Goal: Transaction & Acquisition: Subscribe to service/newsletter

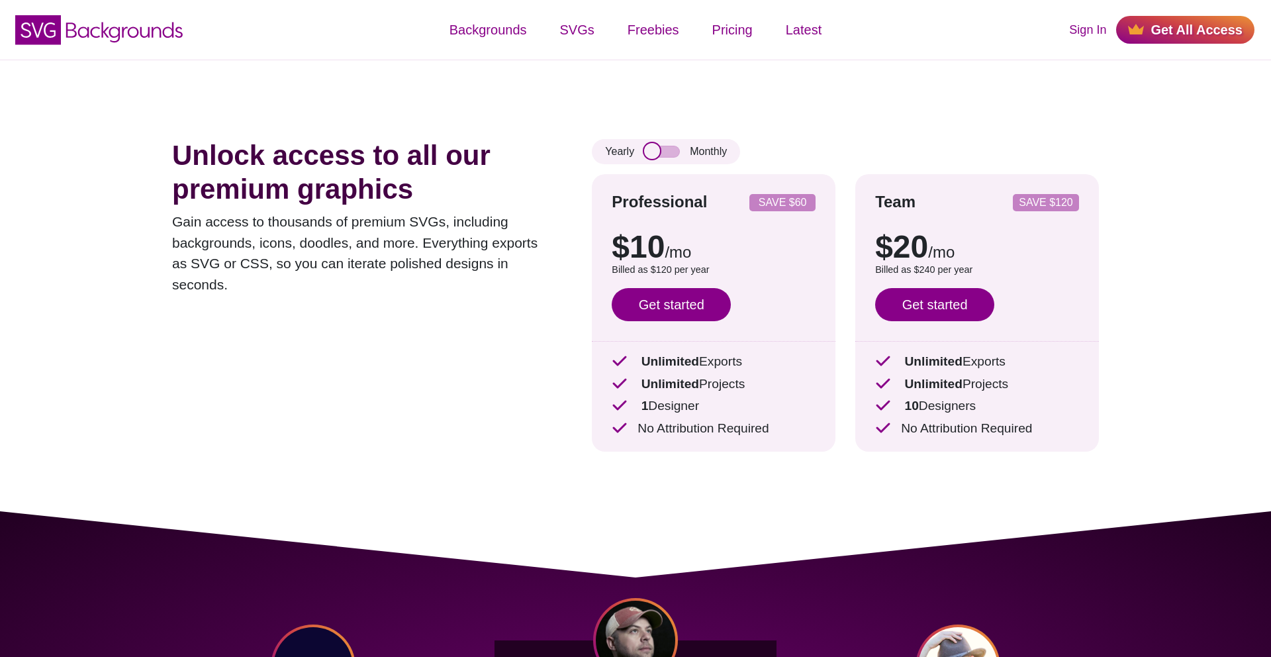
click at [673, 150] on input "checkbox" at bounding box center [662, 152] width 36 height 12
checkbox input "true"
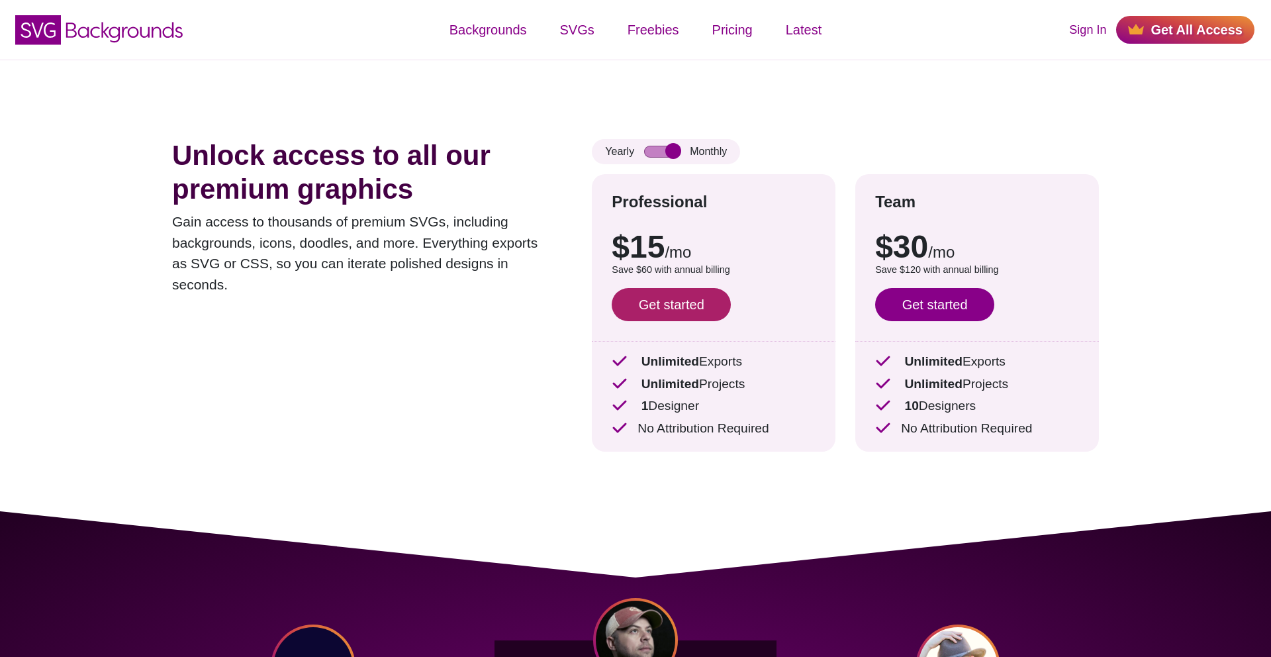
click at [662, 300] on link "Get started" at bounding box center [671, 304] width 119 height 33
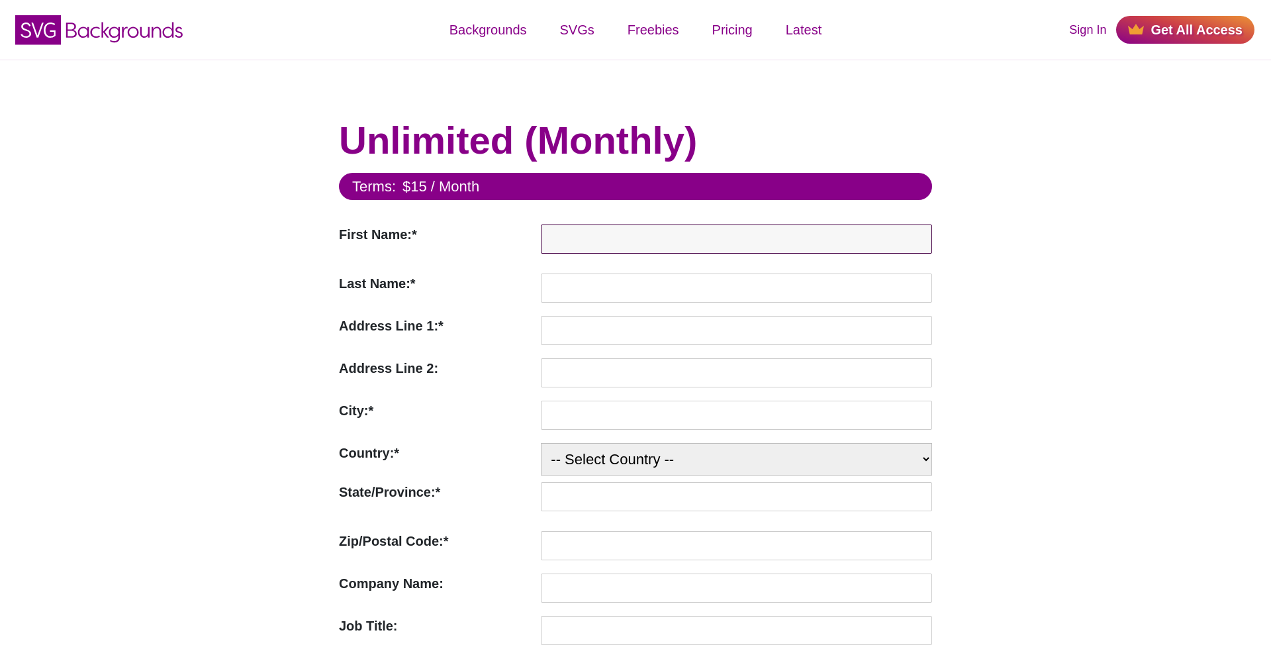
click at [646, 233] on input "First Name:*" at bounding box center [736, 238] width 391 height 29
type input "Lee"
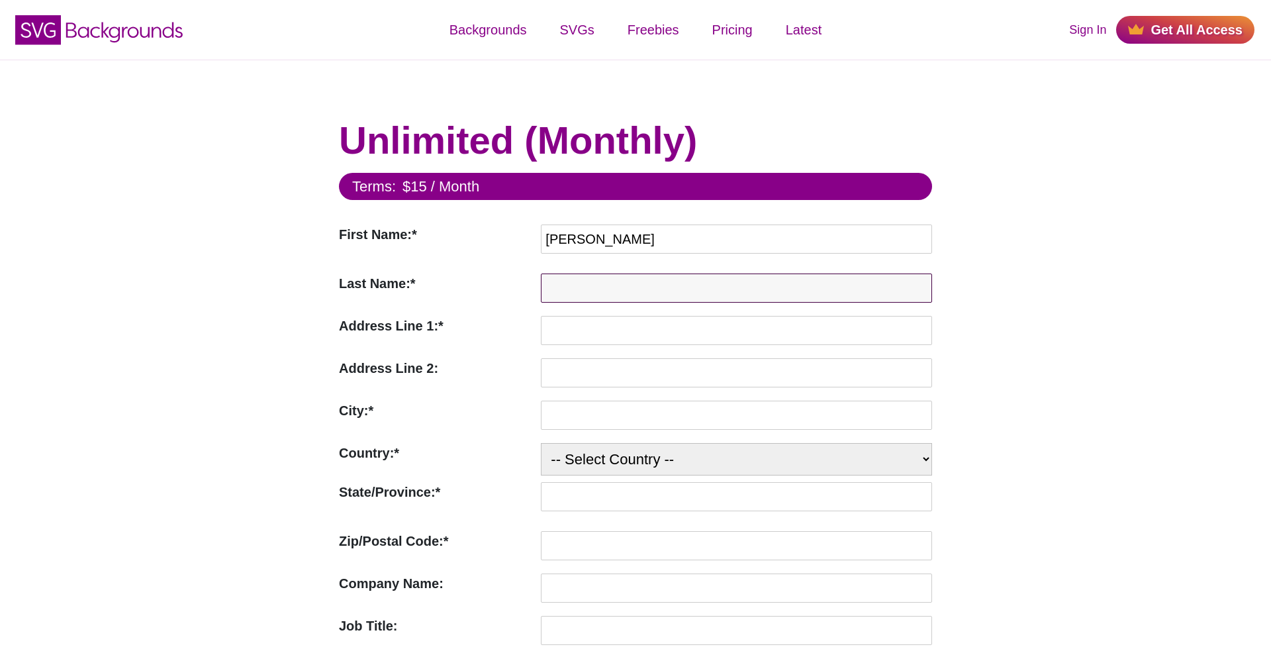
type input "Herrod"
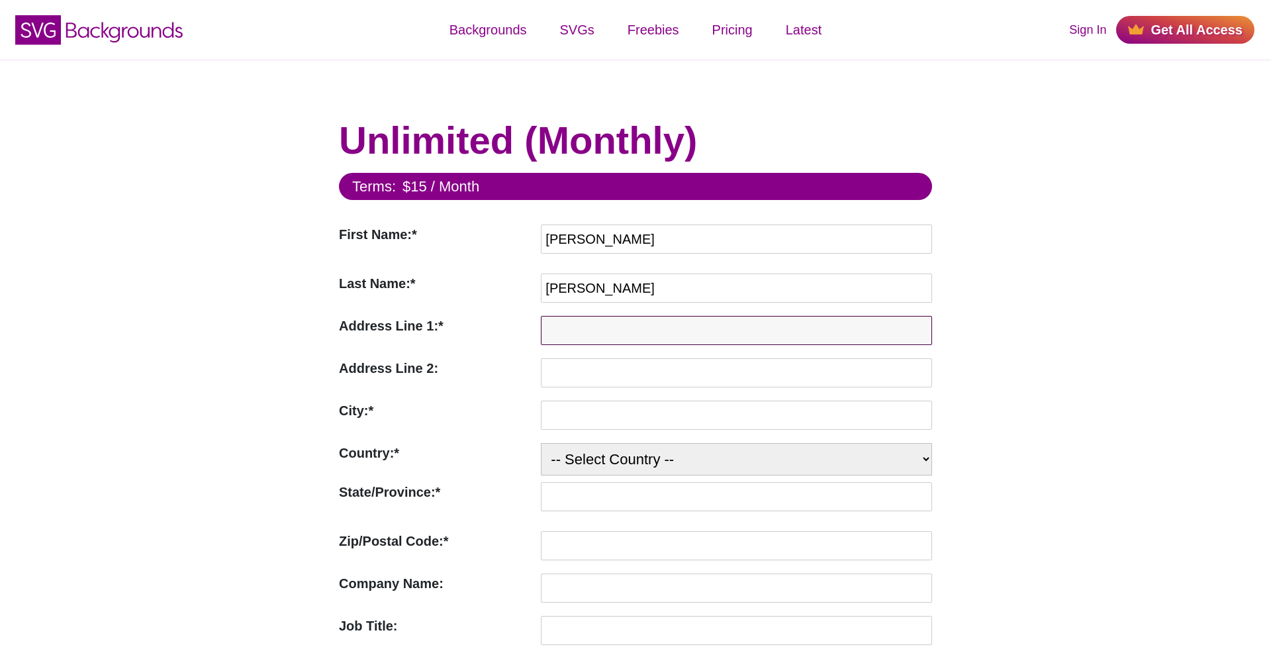
type input "252 Heanor Road"
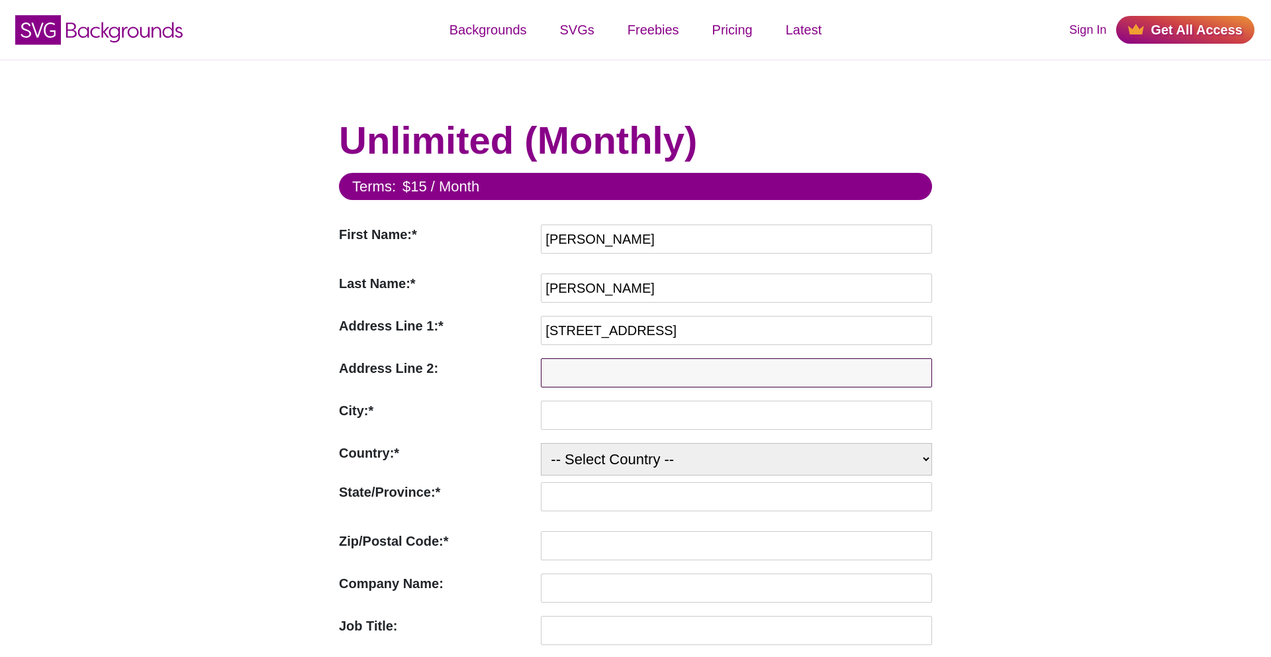
type input "Ilkeston"
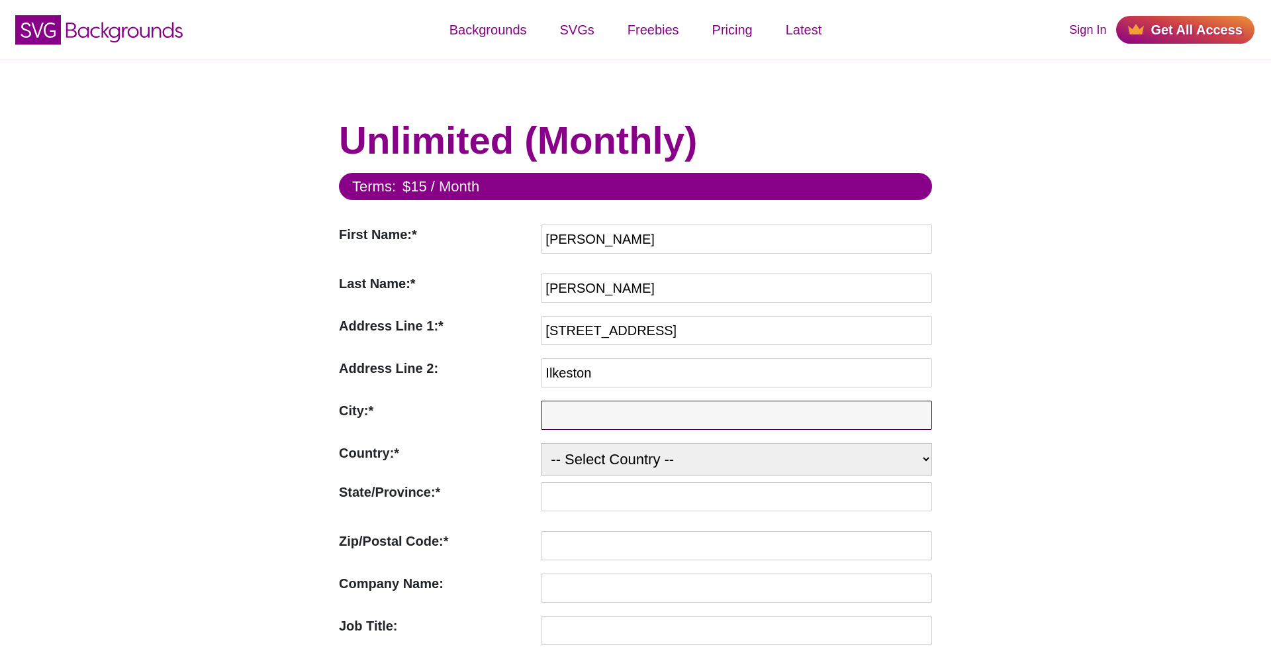
type input "Derbyshire"
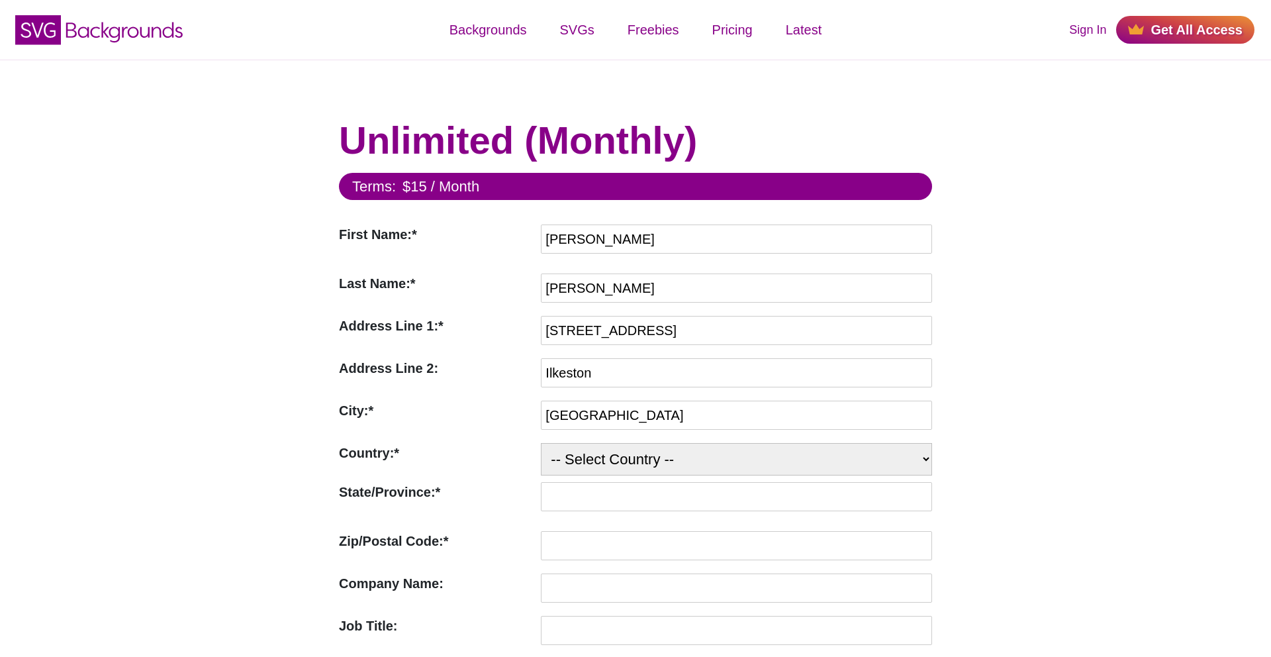
select select "GB"
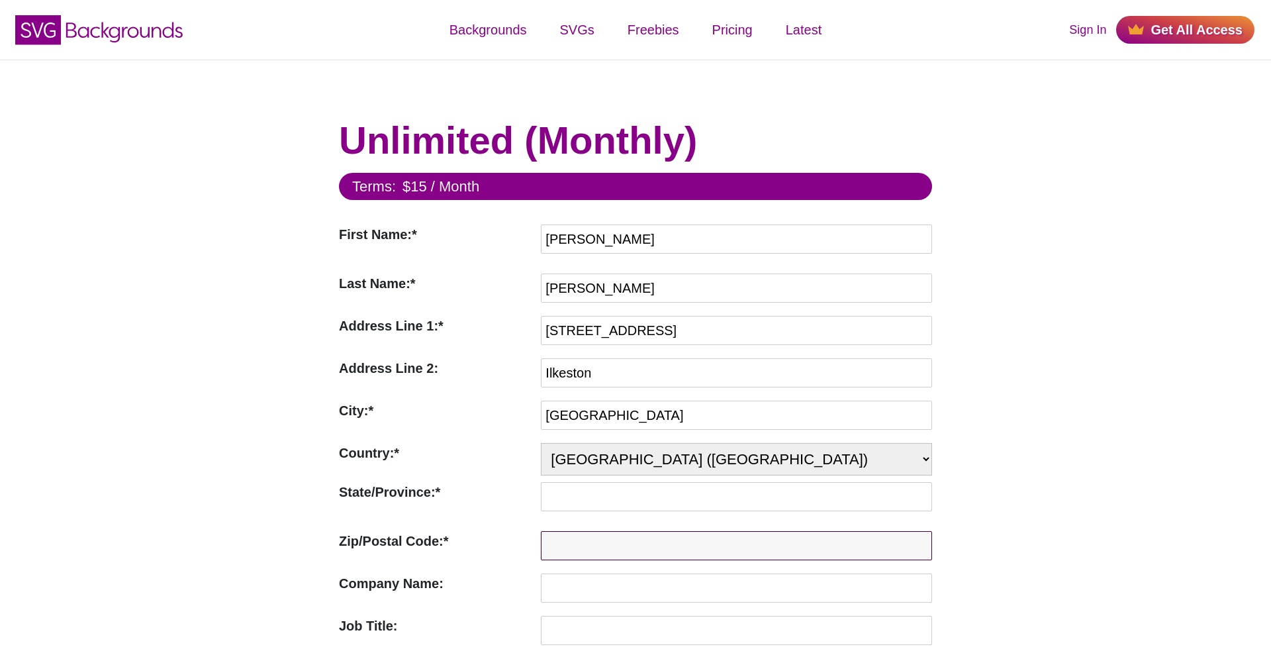
type input "DE78TG"
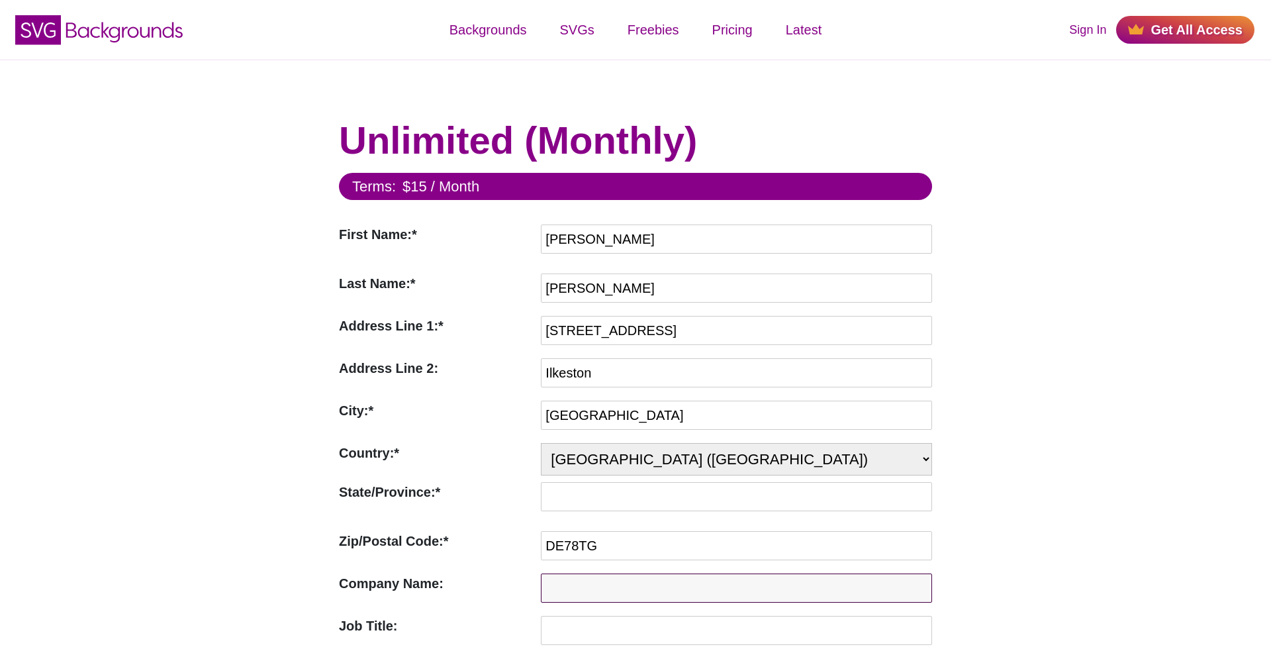
type input "EnviaLab"
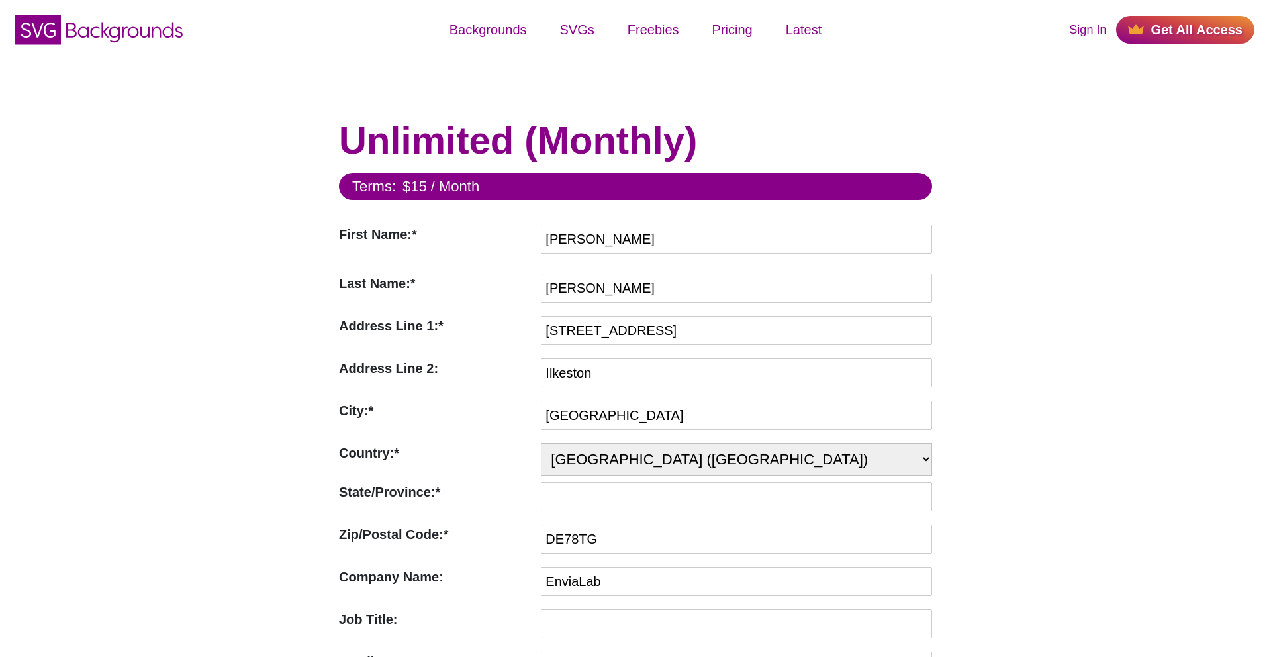
click at [508, 384] on div "Address Line 2: Address Line 2 is not valid" at bounding box center [436, 376] width 195 height 36
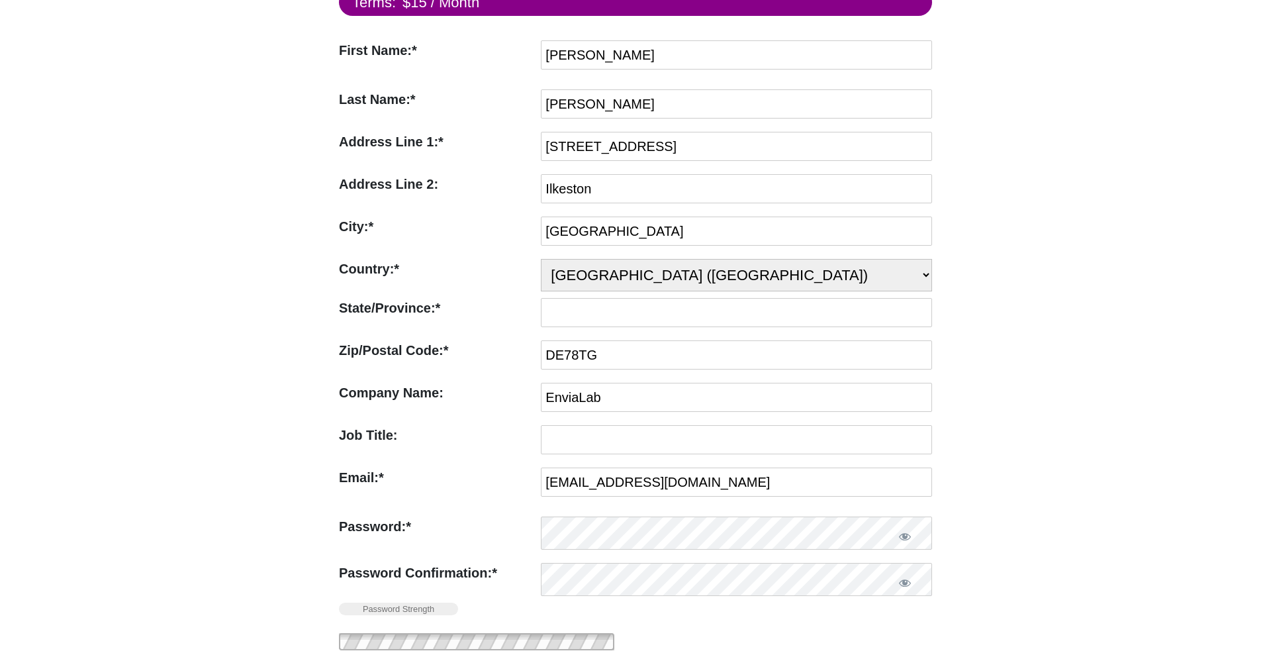
scroll to position [201, 0]
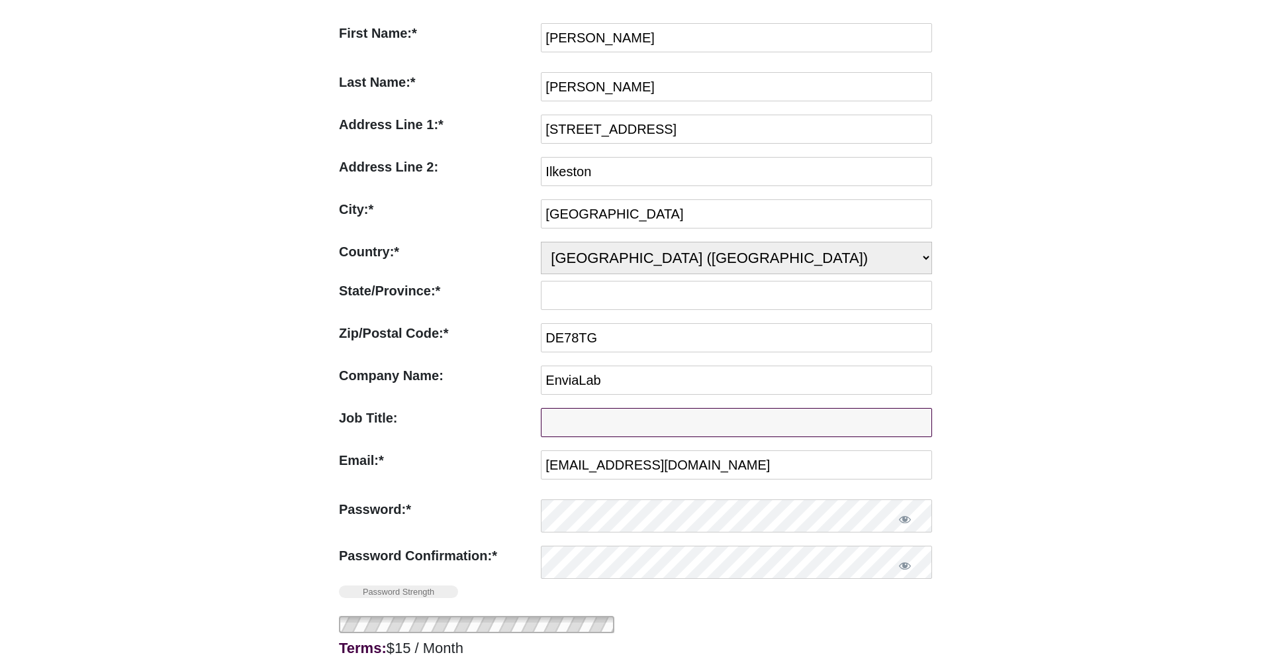
click at [569, 418] on input "Job Title:" at bounding box center [736, 422] width 391 height 29
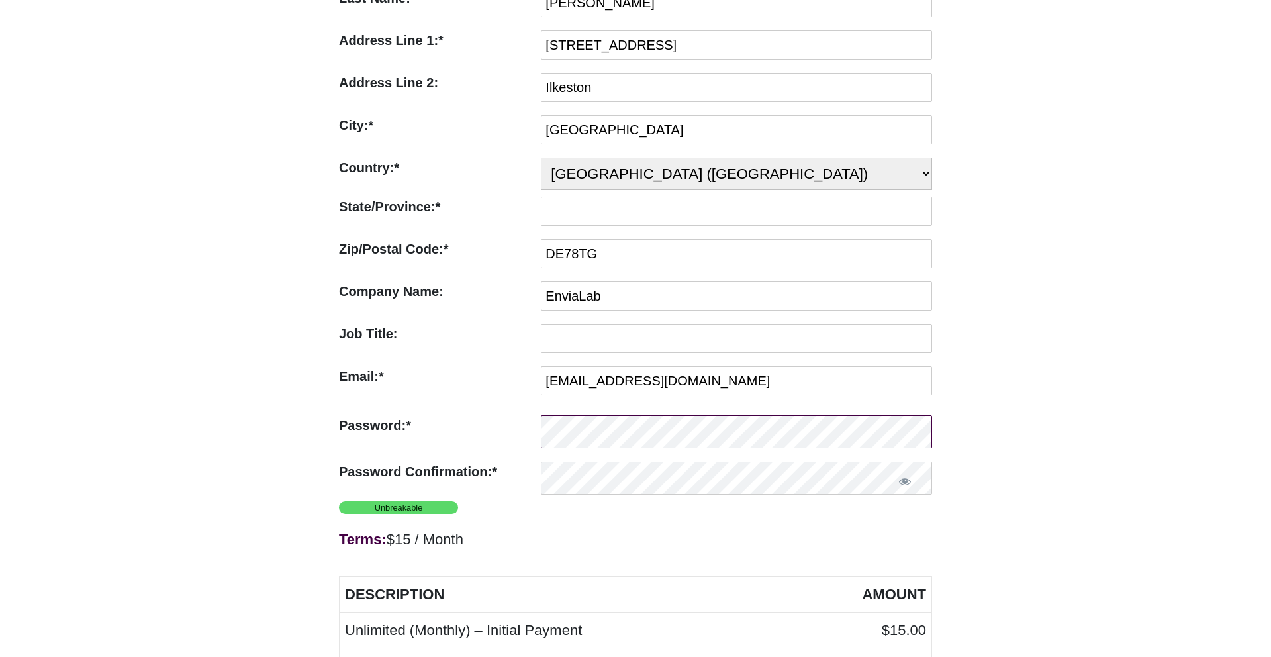
scroll to position [188, 0]
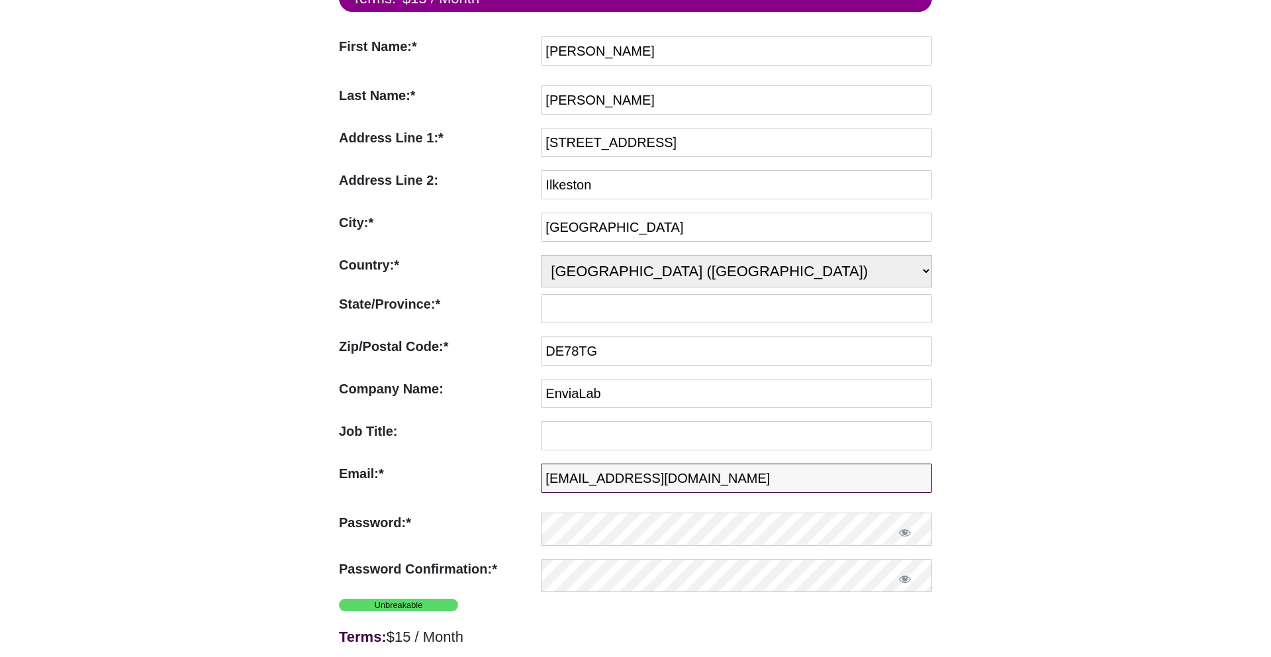
click at [579, 472] on input "nivotechwebdesign@gmail.com" at bounding box center [736, 478] width 391 height 29
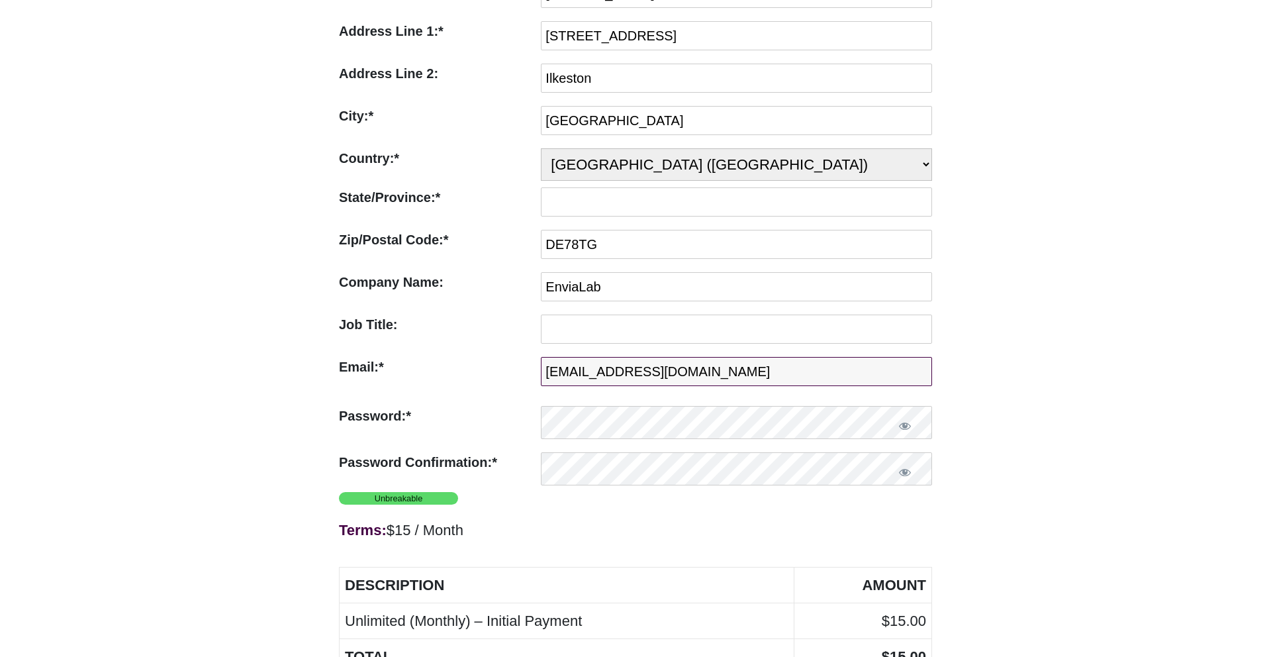
scroll to position [297, 0]
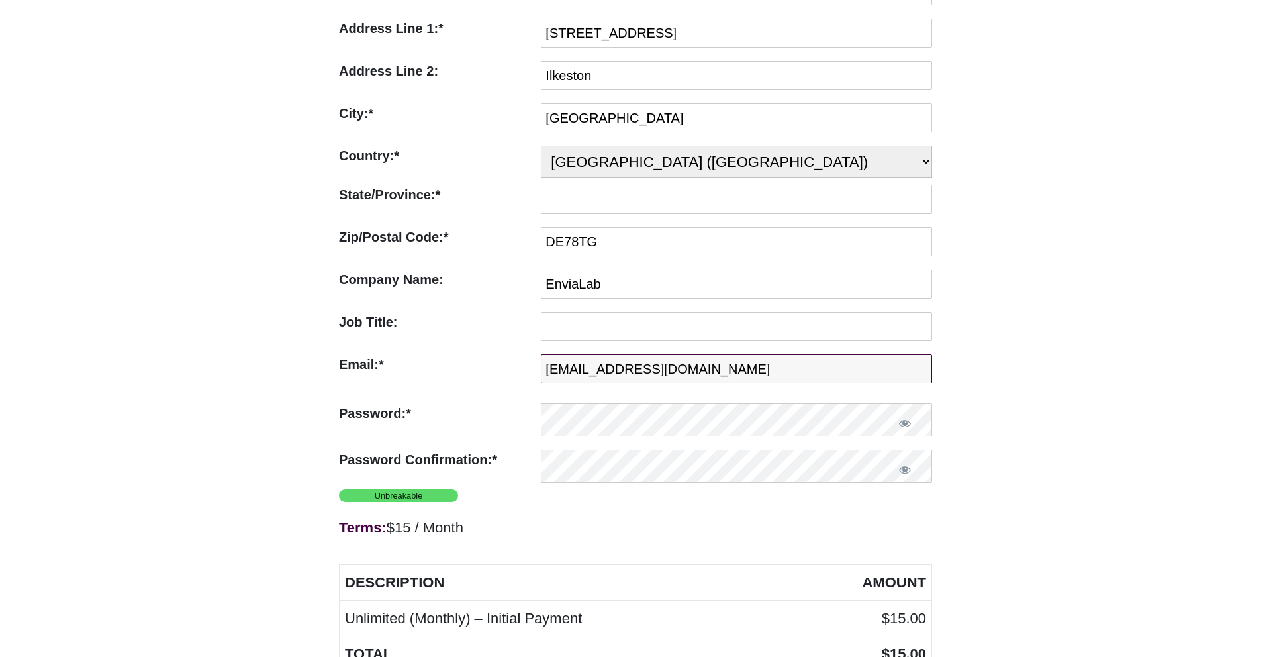
type input "accounts@zappeddigital.co.uk"
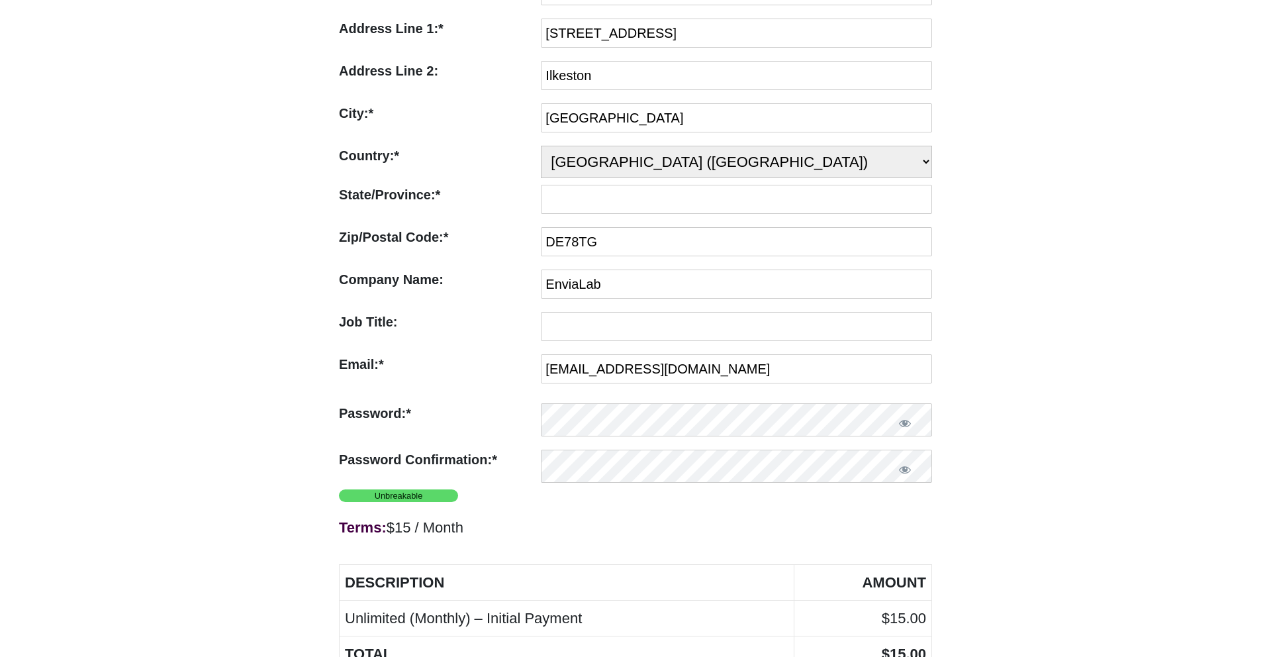
click at [1056, 381] on div "Unlimited (Monthly) Terms: $15 / Month First Name:* First Name Required Lee Las…" at bounding box center [635, 372] width 1271 height 1220
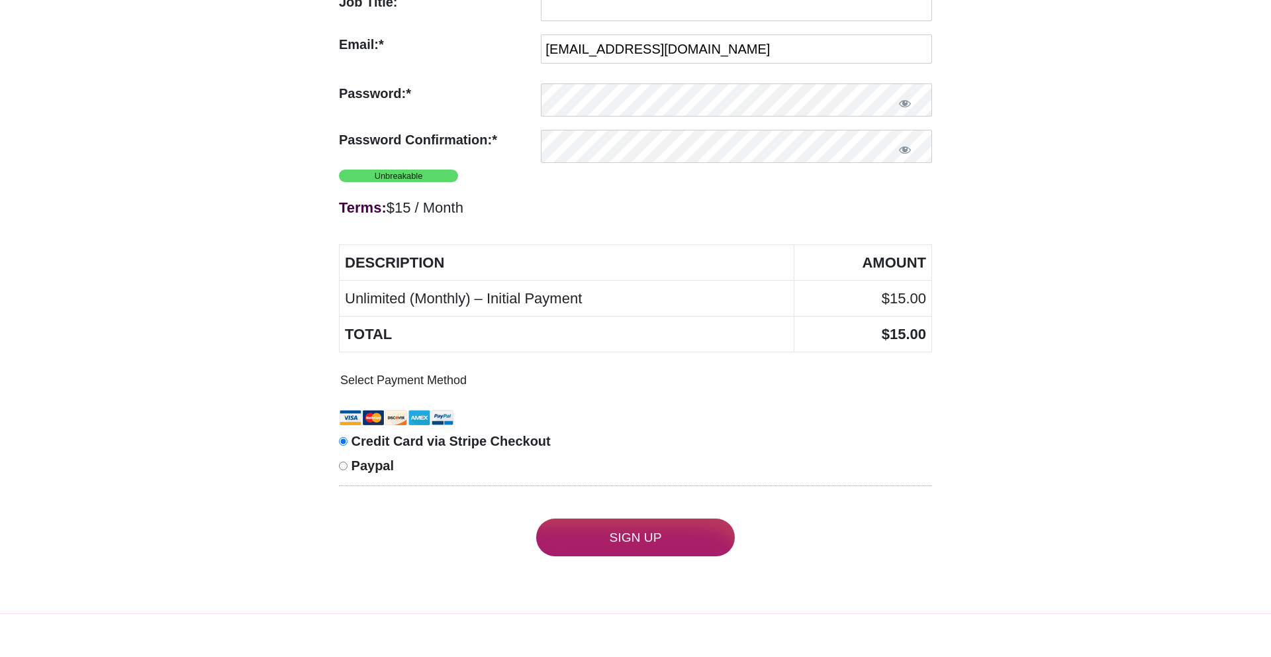
scroll to position [732, 0]
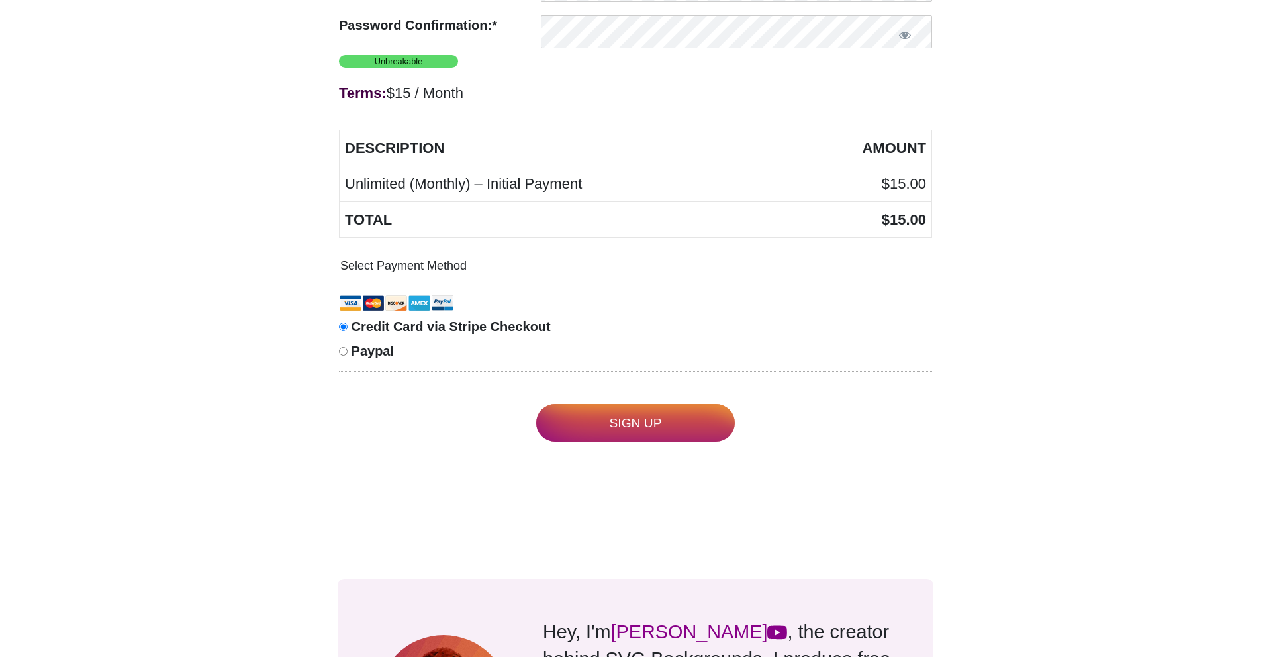
click at [658, 431] on input "Sign Up" at bounding box center [635, 423] width 199 height 38
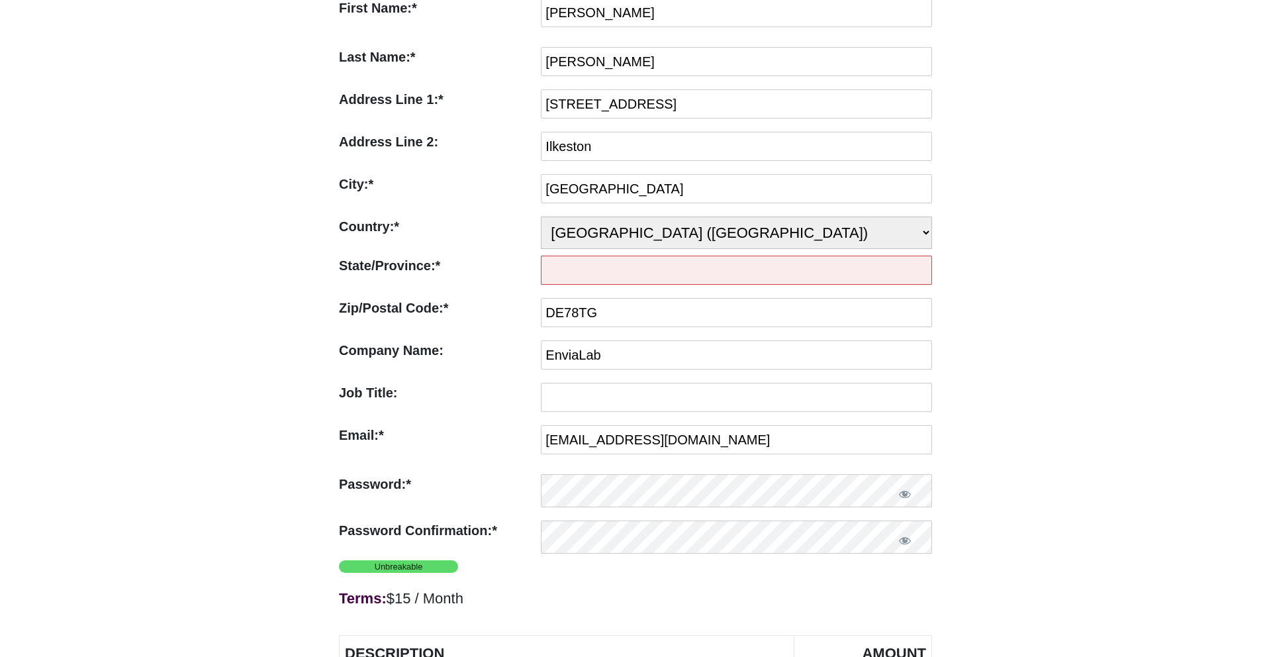
scroll to position [164, 0]
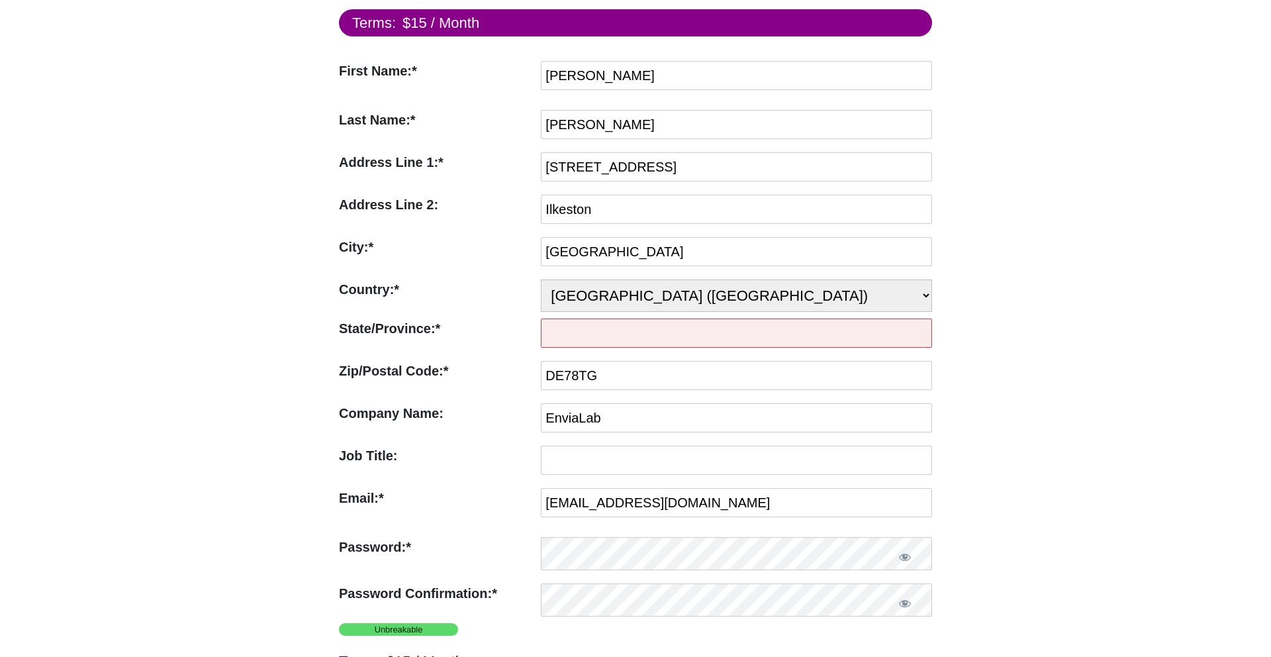
click at [574, 332] on input "State/Province:*" at bounding box center [736, 333] width 391 height 29
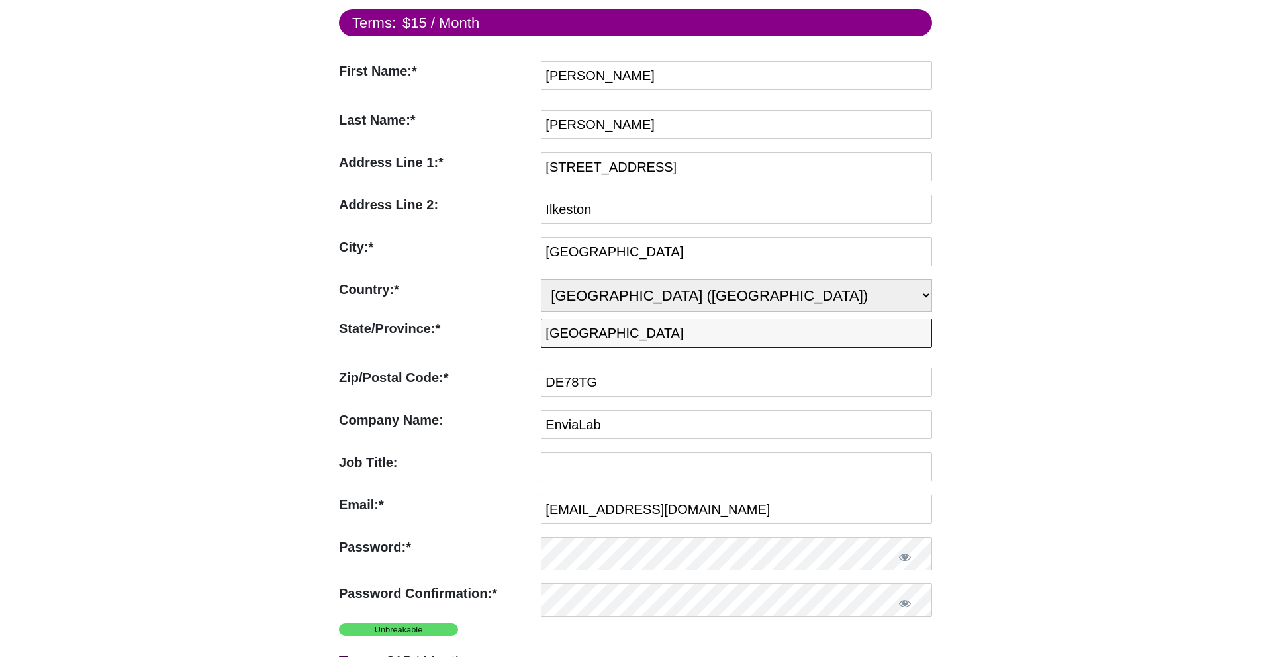
type input "derbyshire"
click at [1069, 349] on div "Unlimited (Monthly) Terms: $15 / Month First Name:* First Name Required Lee Las…" at bounding box center [635, 506] width 1271 height 1220
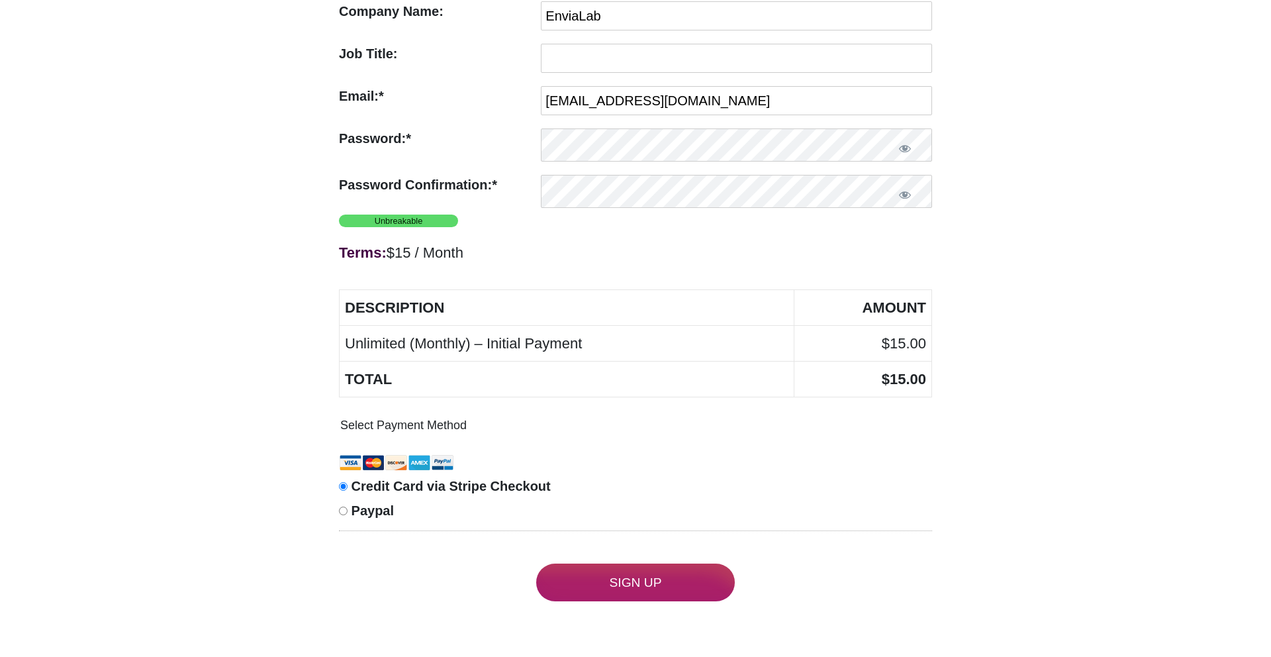
scroll to position [585, 0]
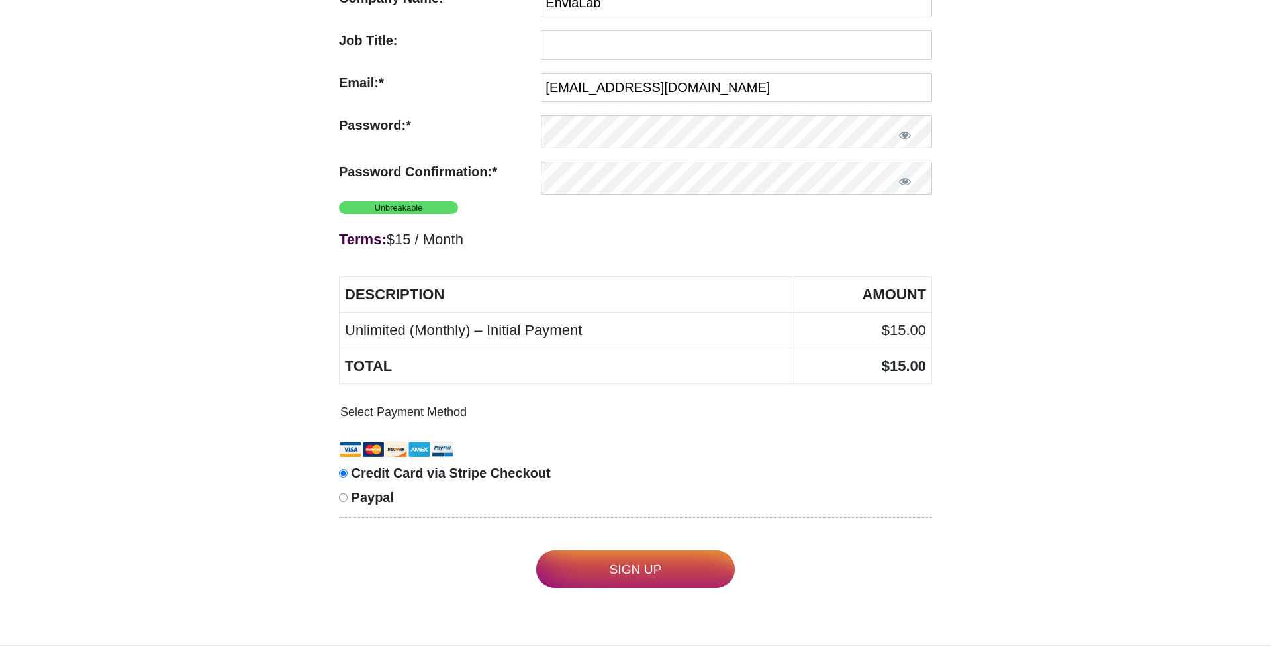
click at [644, 566] on input "Sign Up" at bounding box center [635, 569] width 199 height 38
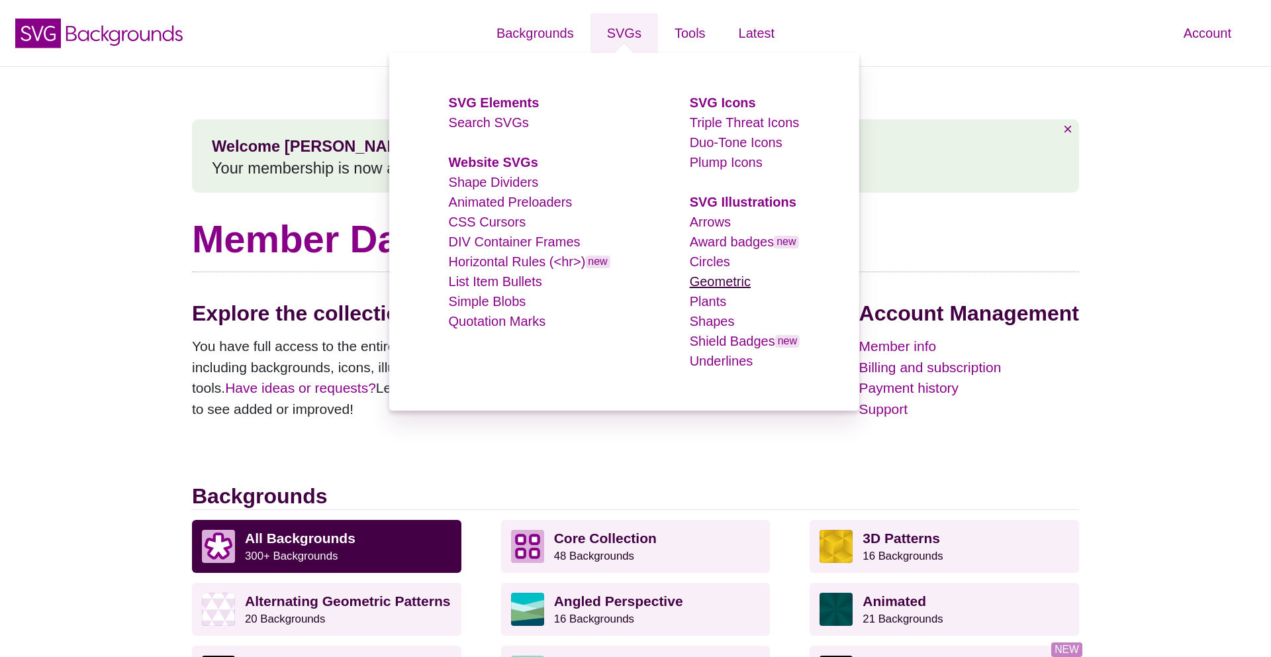
click at [728, 284] on link "Geometric" at bounding box center [720, 281] width 61 height 15
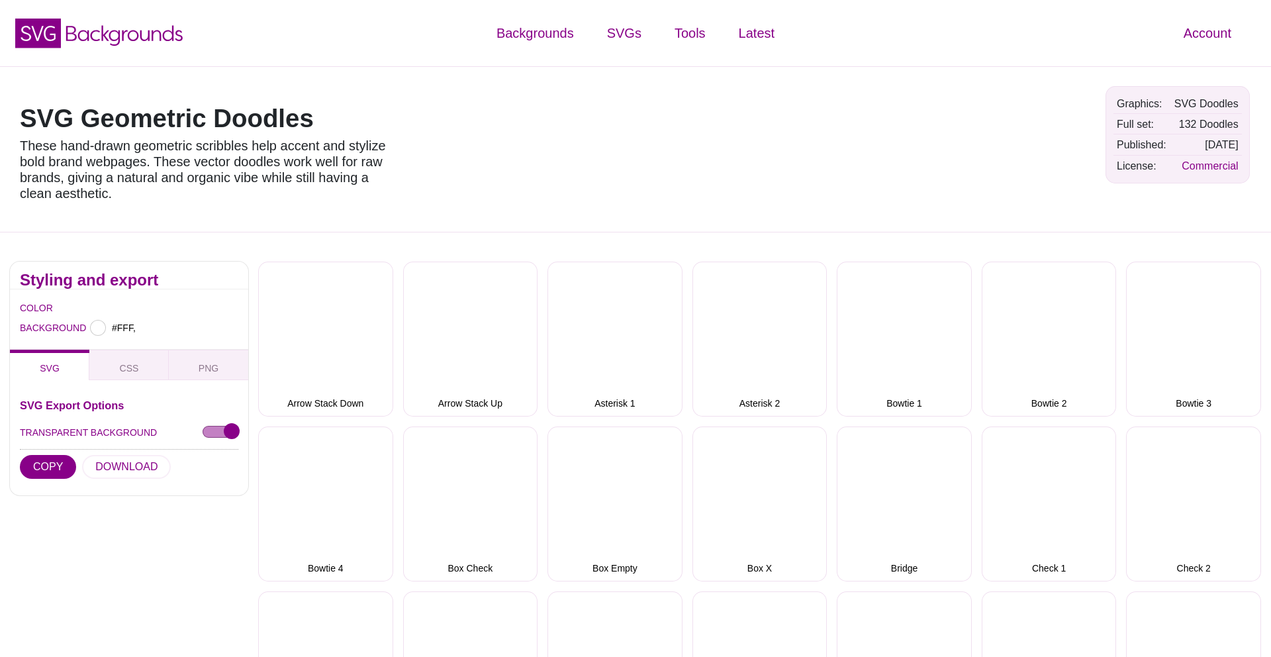
type input "#FFFFFF"
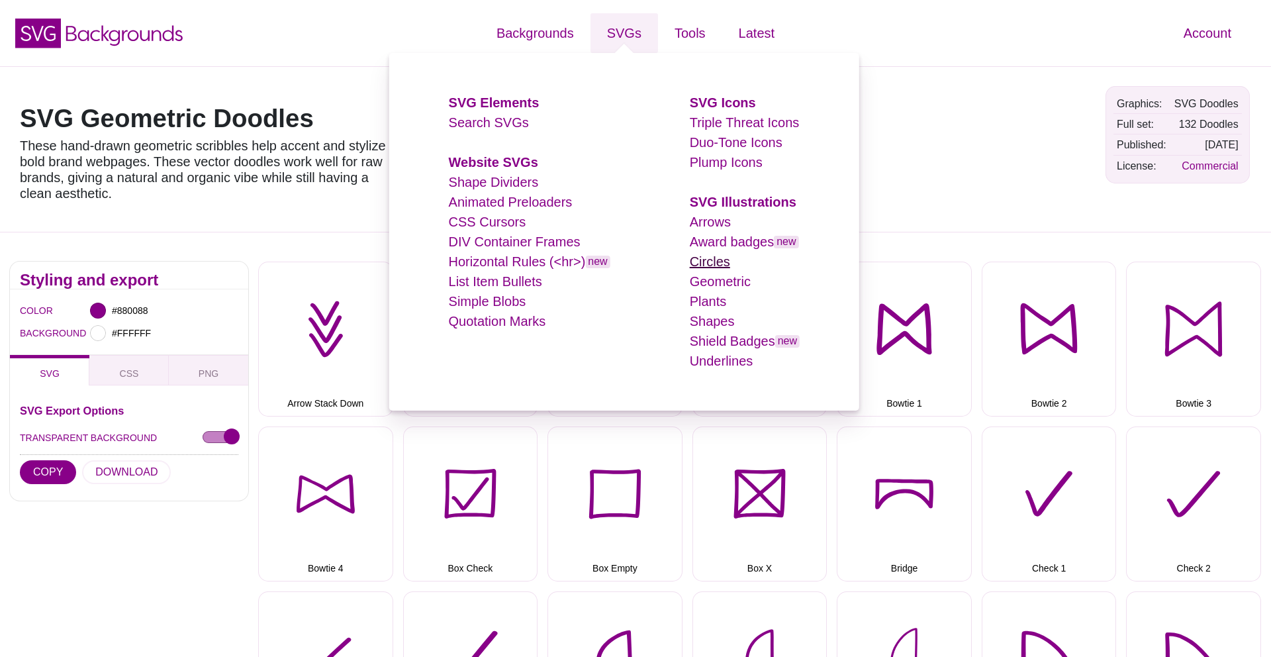
click at [714, 260] on link "Circles" at bounding box center [710, 261] width 40 height 15
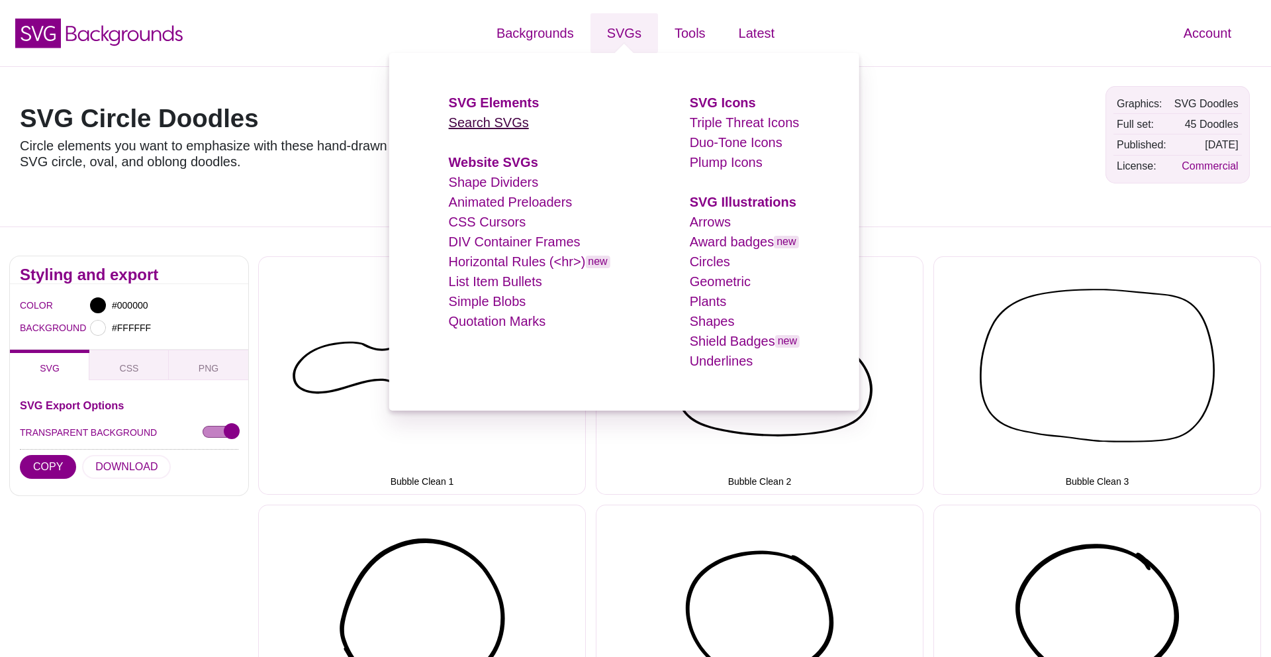
click at [493, 124] on link "Search SVGs" at bounding box center [489, 122] width 80 height 15
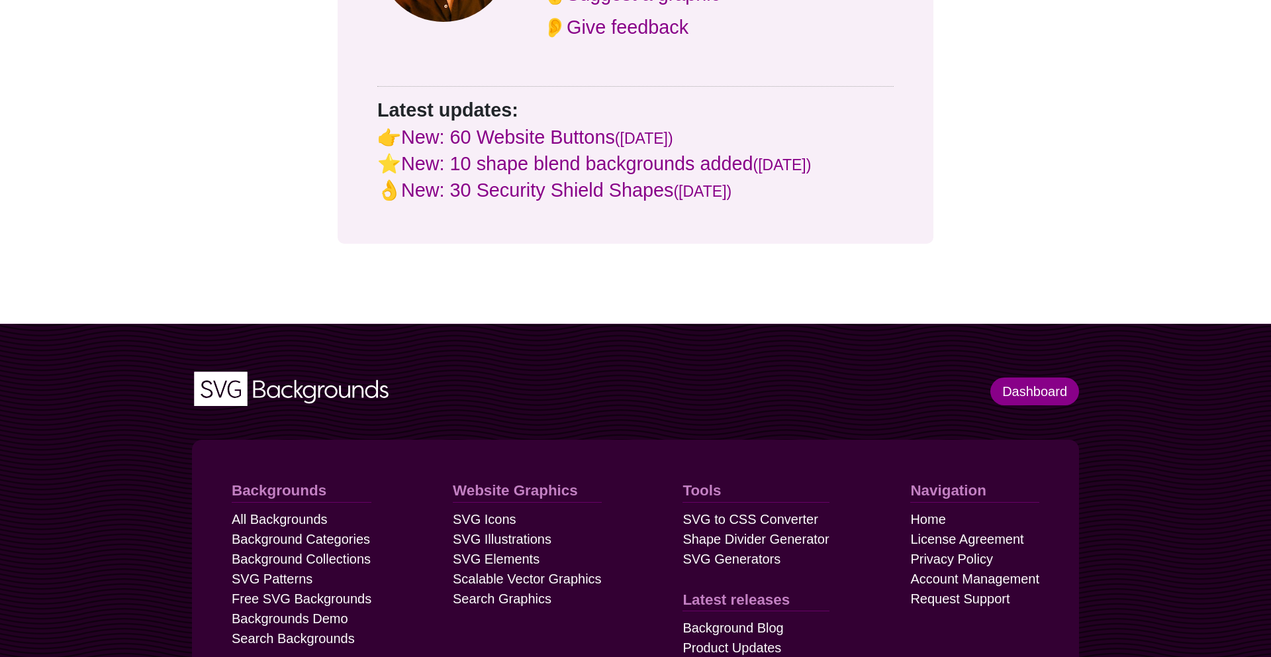
scroll to position [1416, 0]
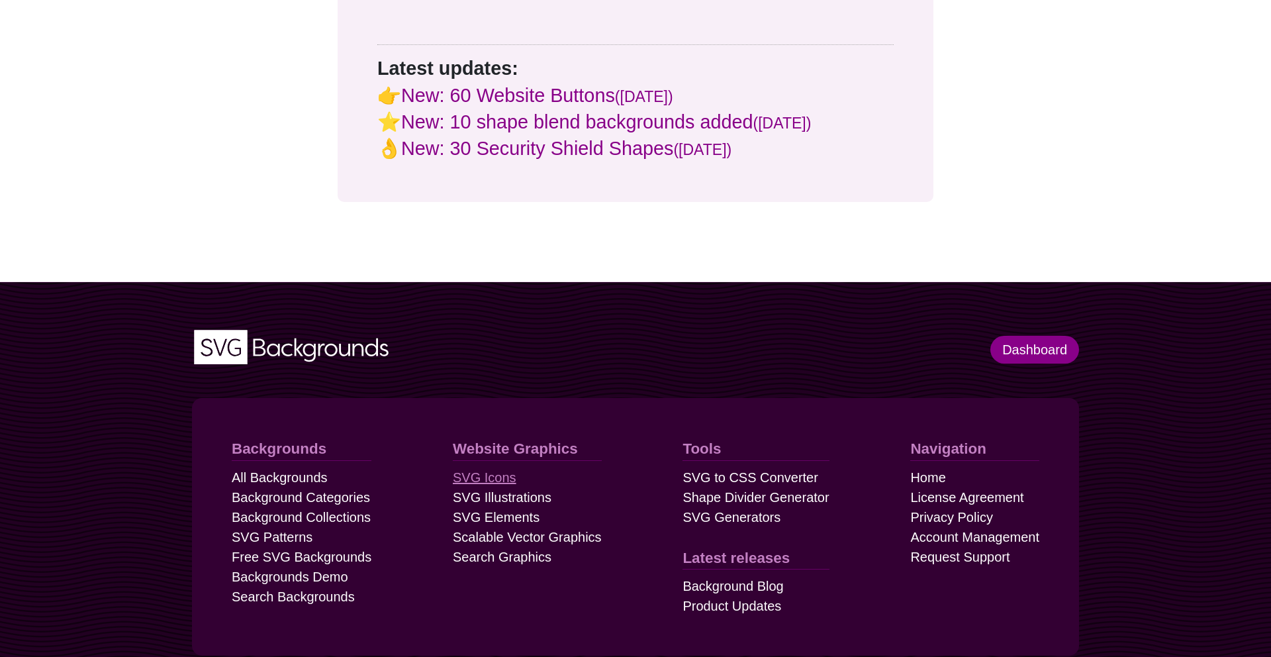
click at [497, 467] on link "SVG Icons" at bounding box center [485, 477] width 64 height 20
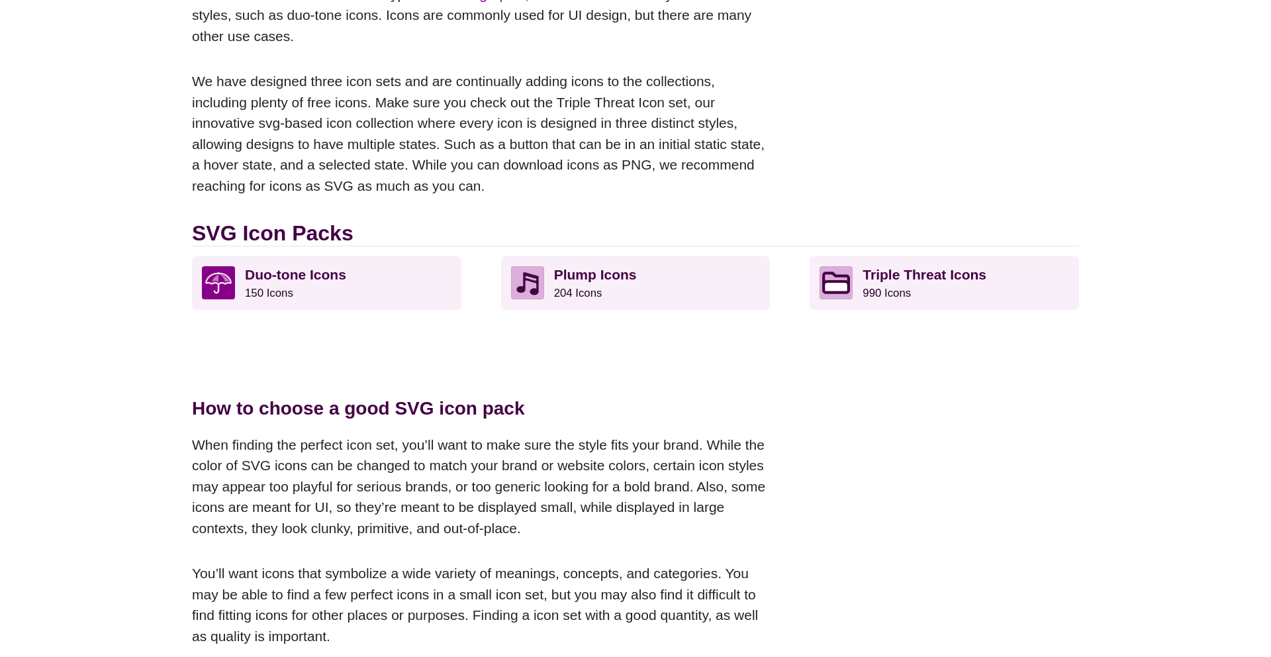
scroll to position [222, 0]
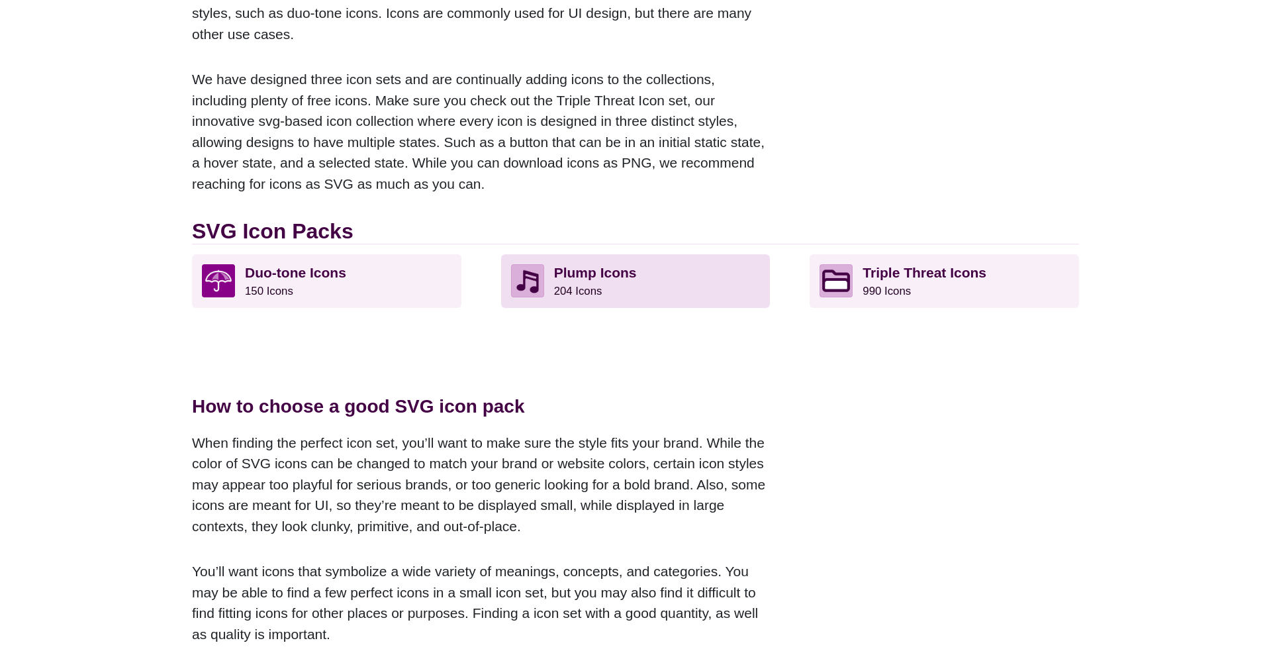
click at [679, 271] on p "Plump Icons 204 Icons" at bounding box center [657, 280] width 207 height 33
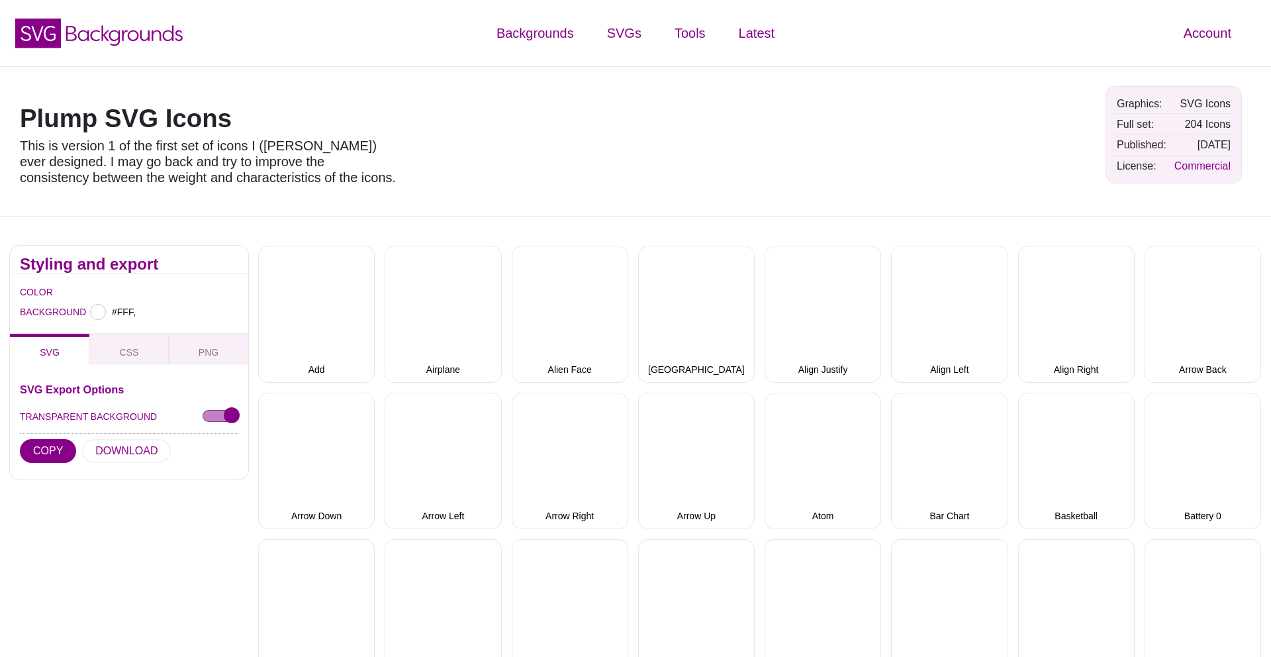
type input "#FFFFFF"
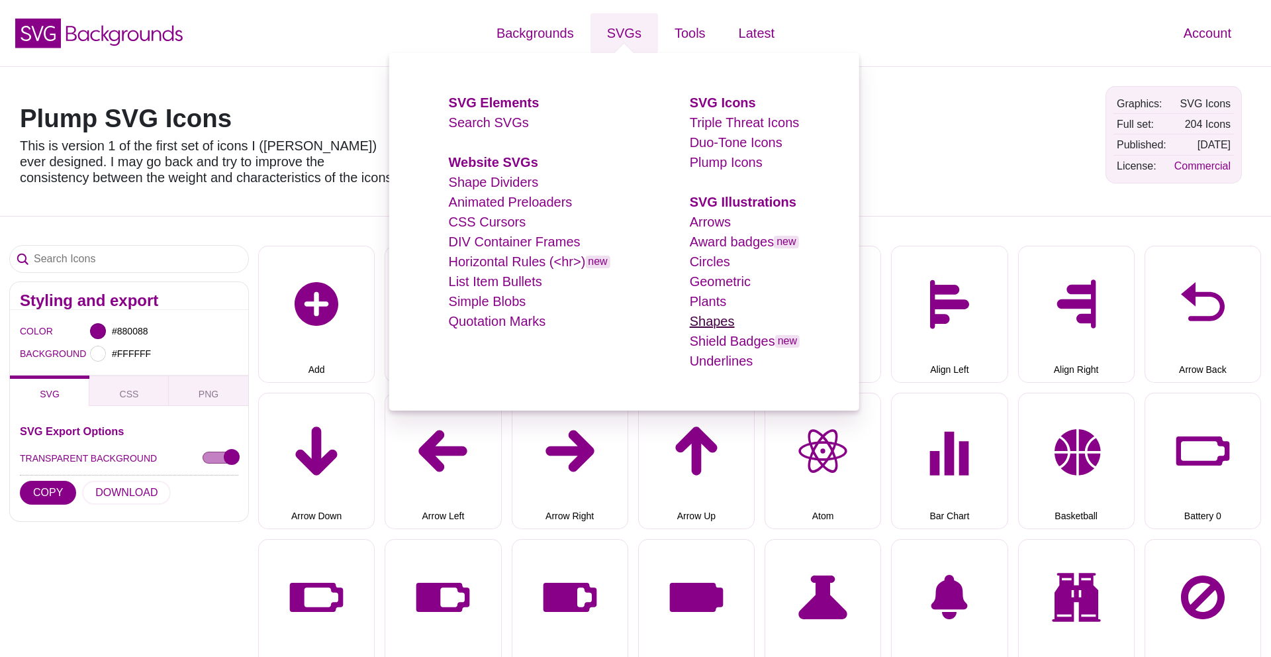
click at [712, 324] on link "Shapes" at bounding box center [712, 321] width 45 height 15
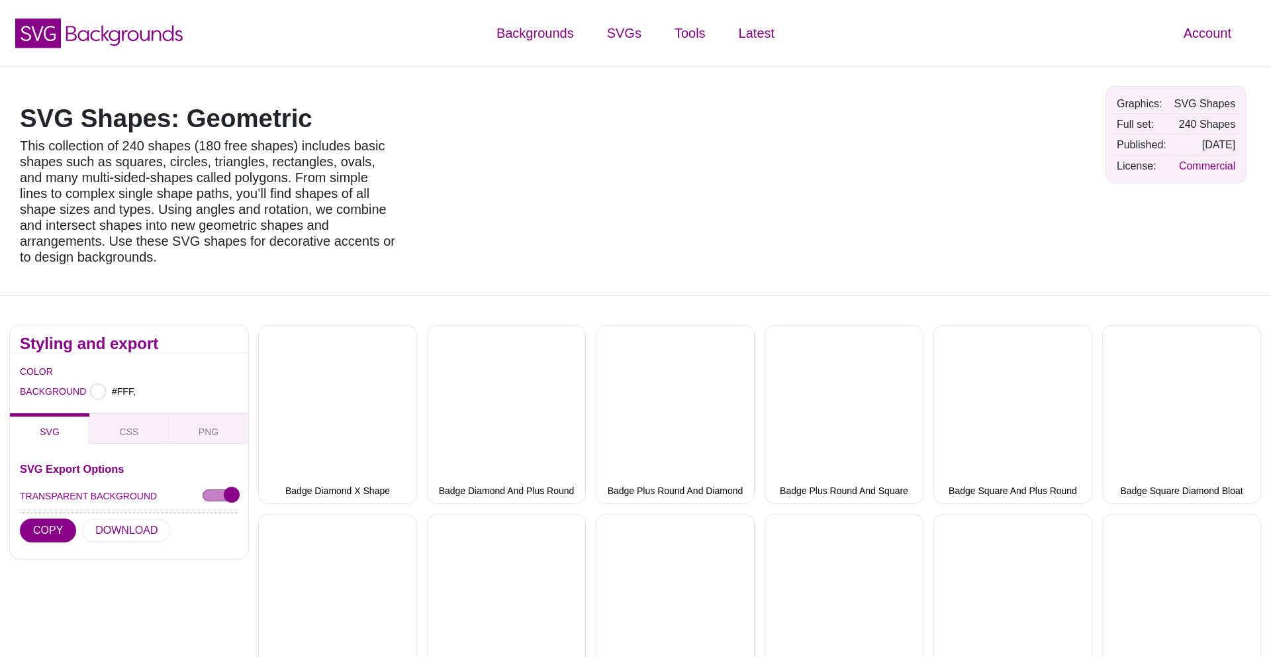
type input "#FFFFFF"
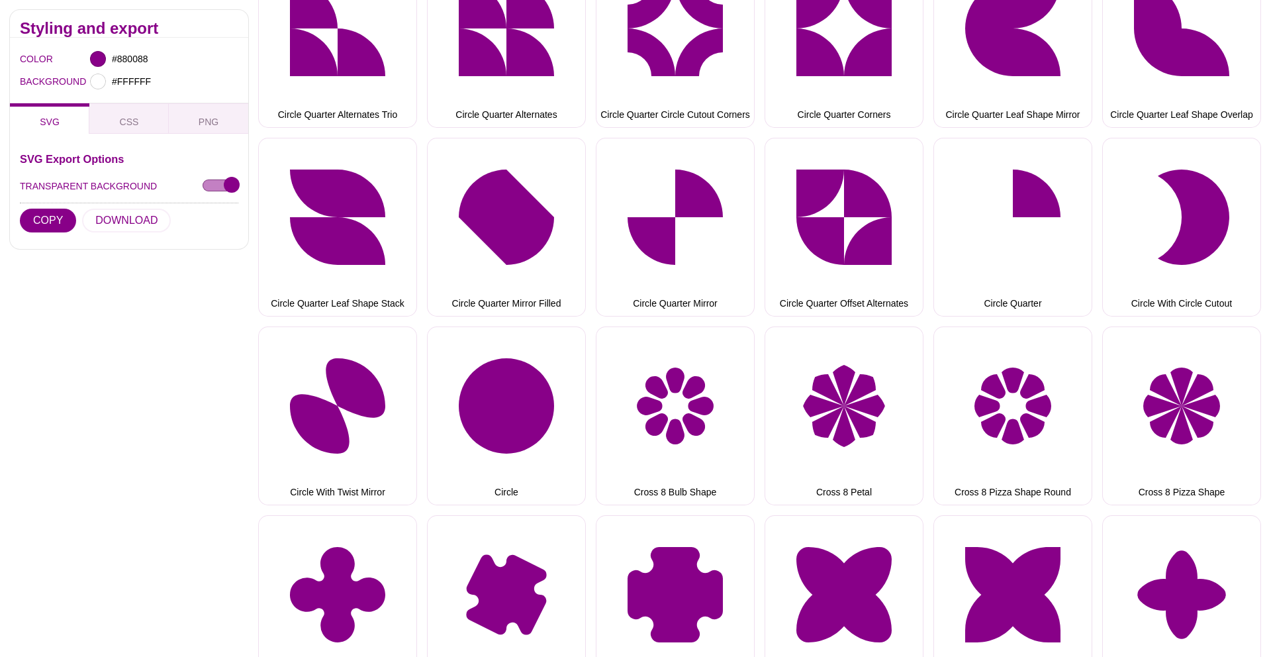
scroll to position [1808, 0]
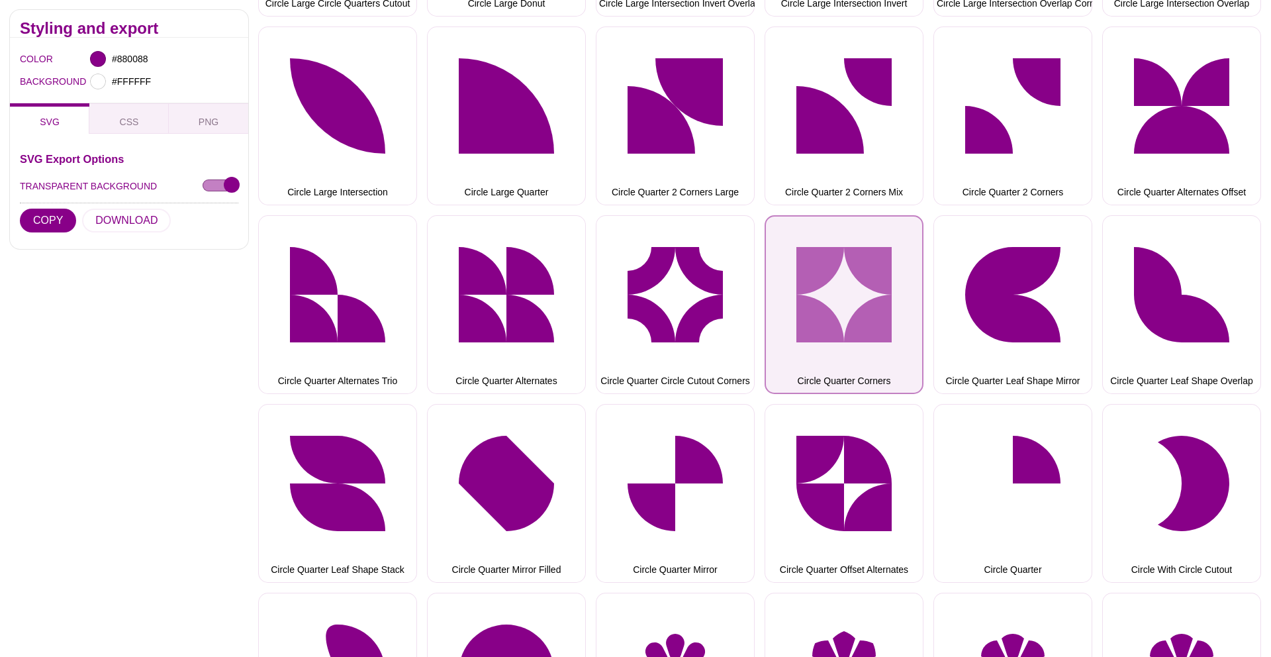
click at [846, 279] on button "Circle Quarter Corners" at bounding box center [844, 304] width 159 height 179
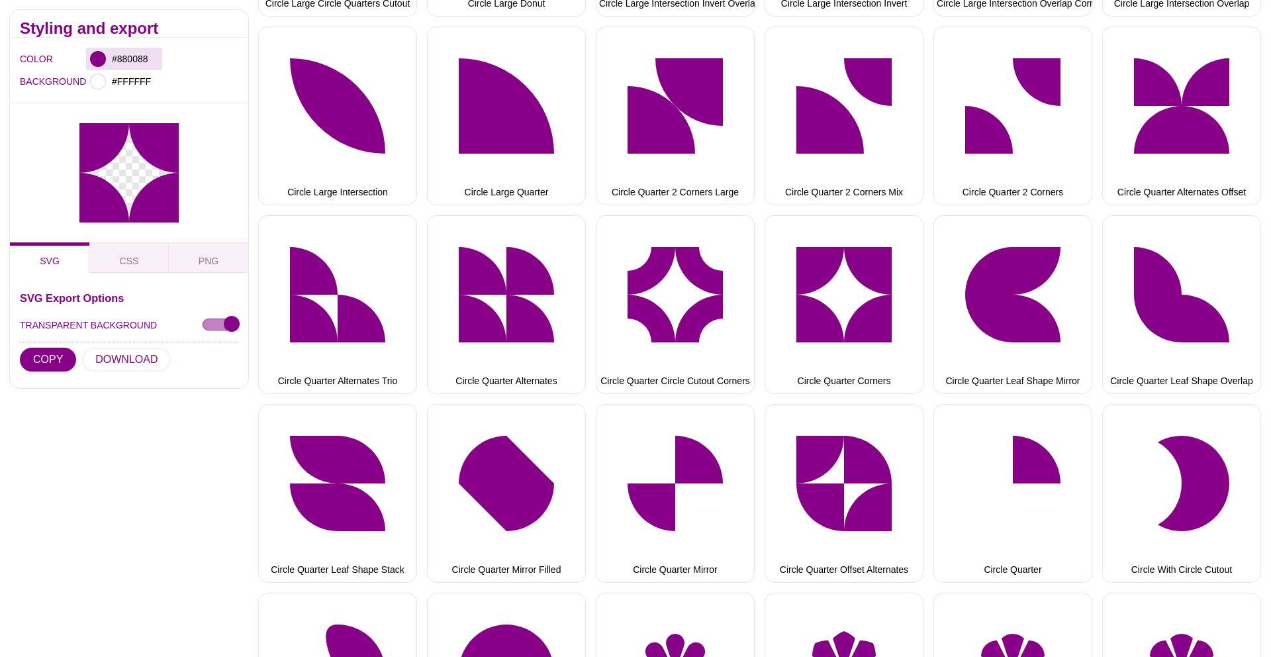
click at [98, 58] on div at bounding box center [98, 59] width 16 height 16
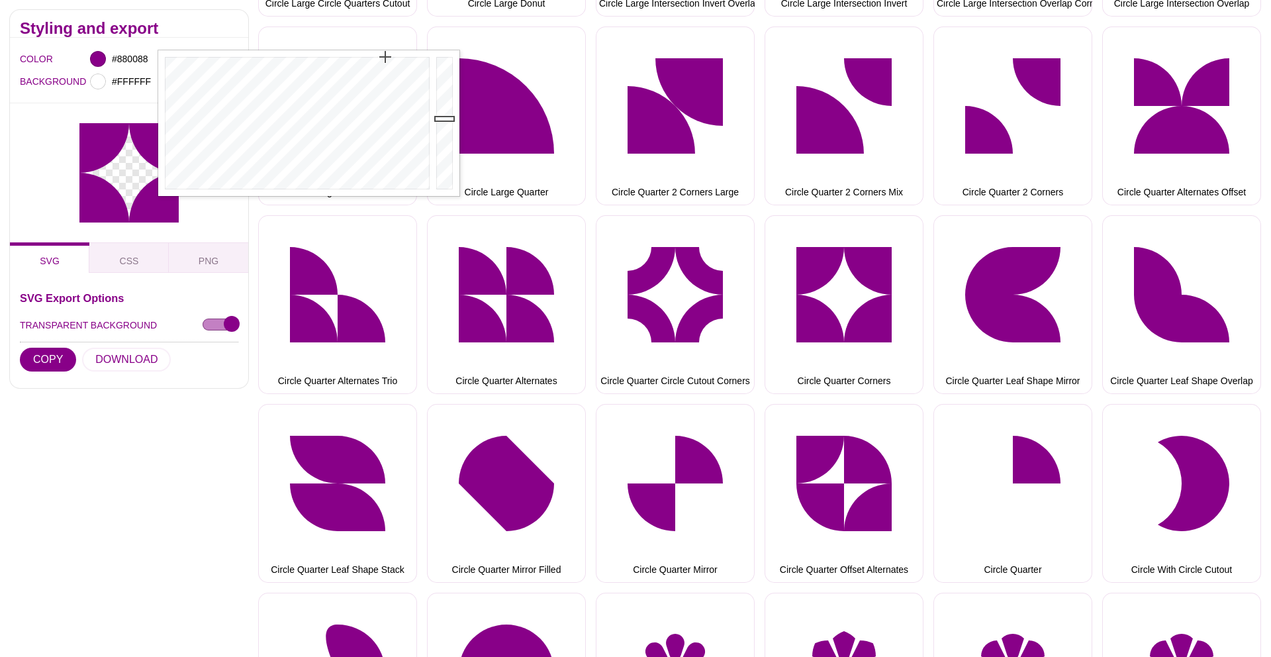
click at [60, 113] on div at bounding box center [129, 172] width 238 height 139
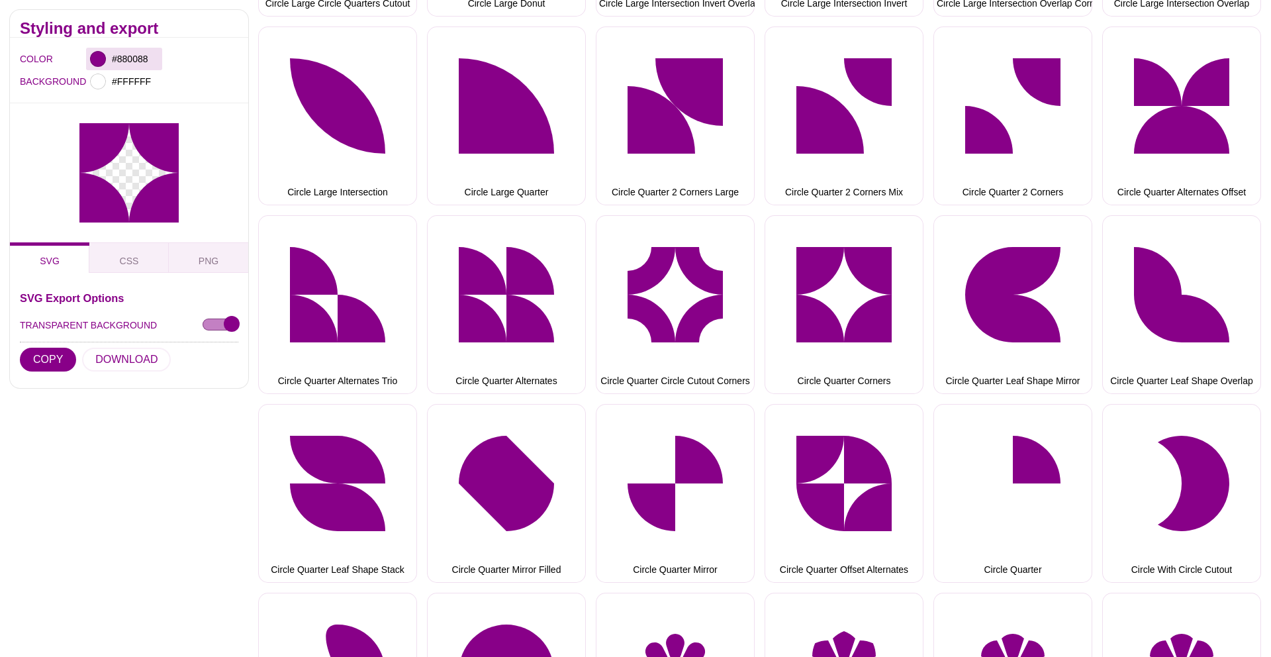
click at [101, 58] on div at bounding box center [98, 59] width 16 height 16
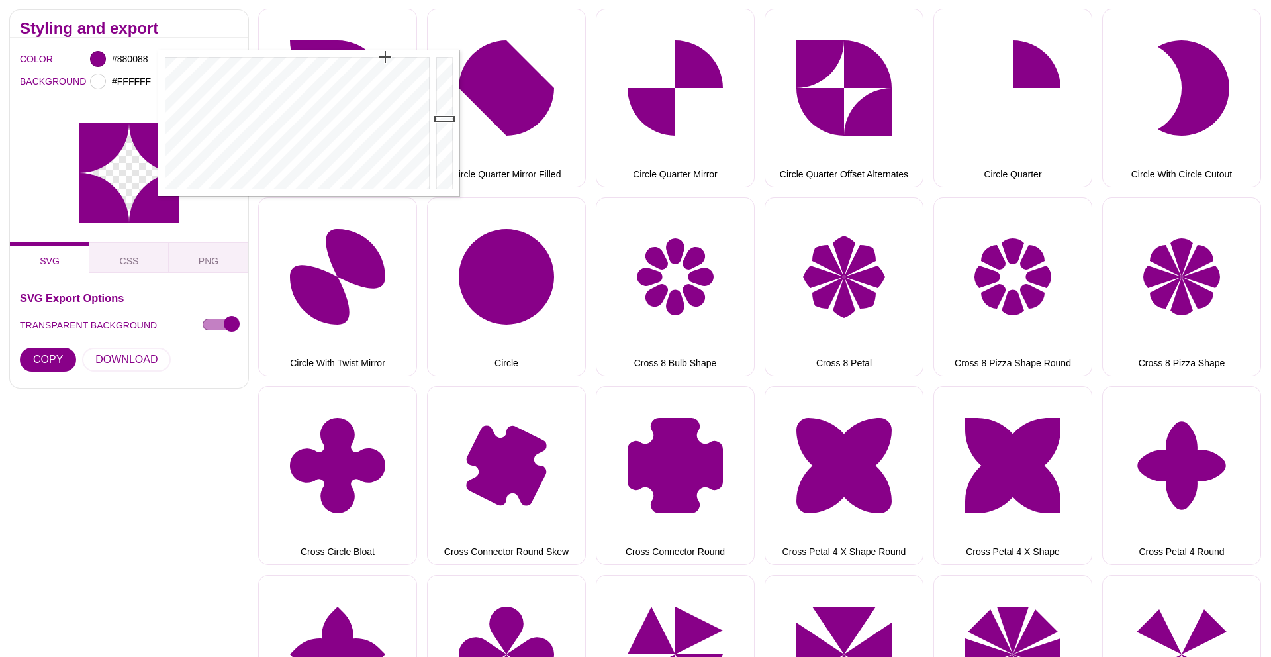
scroll to position [2134, 0]
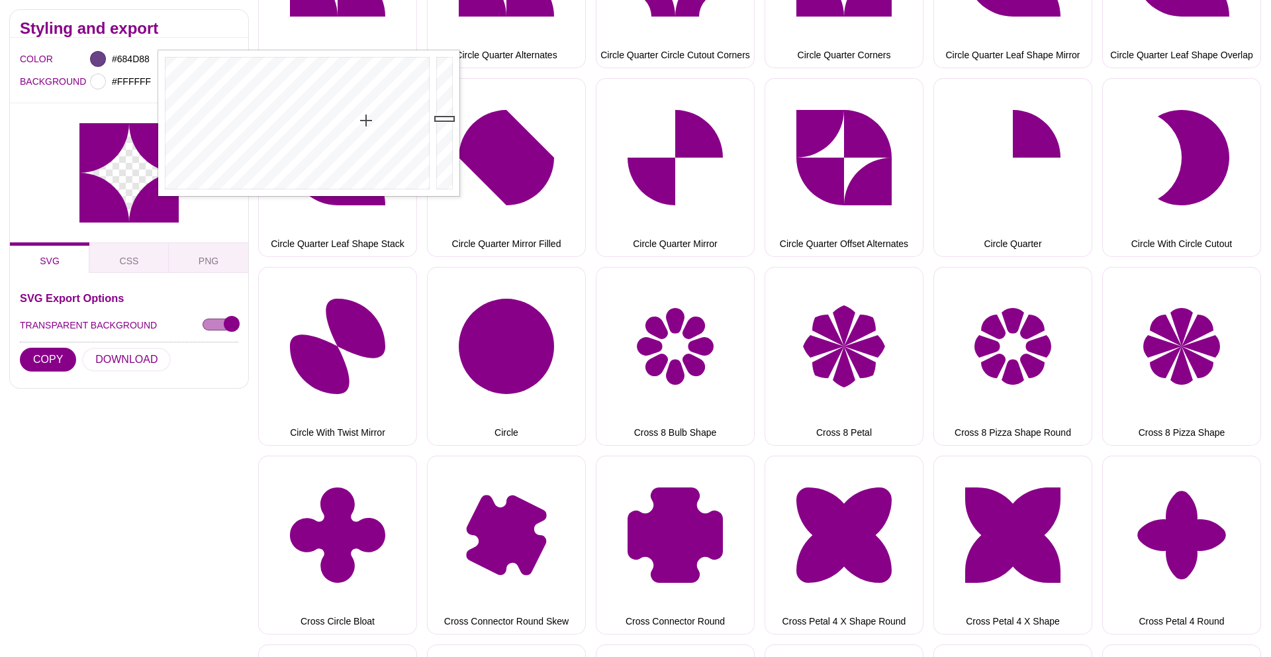
drag, startPoint x: 383, startPoint y: 68, endPoint x: 353, endPoint y: 135, distance: 73.2
click at [360, 132] on div at bounding box center [295, 123] width 275 height 146
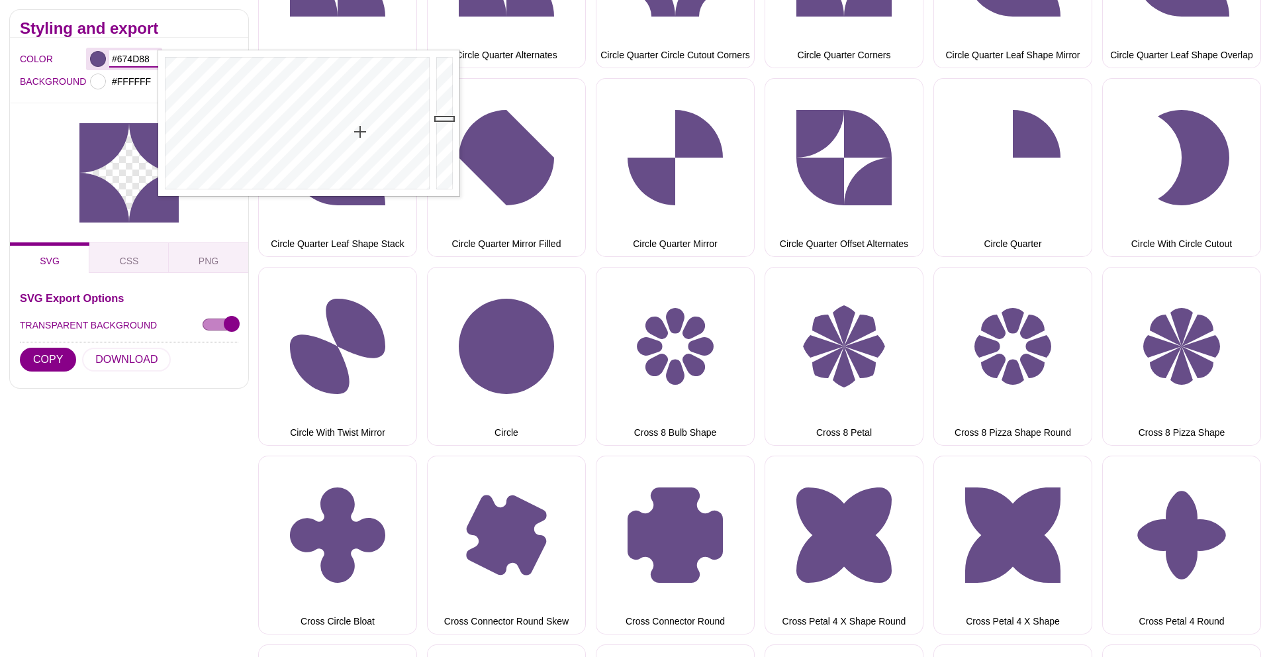
click at [130, 53] on input "#674D88" at bounding box center [133, 58] width 49 height 17
click at [130, 54] on input "#674D88" at bounding box center [133, 58] width 49 height 17
paste input "C04671"
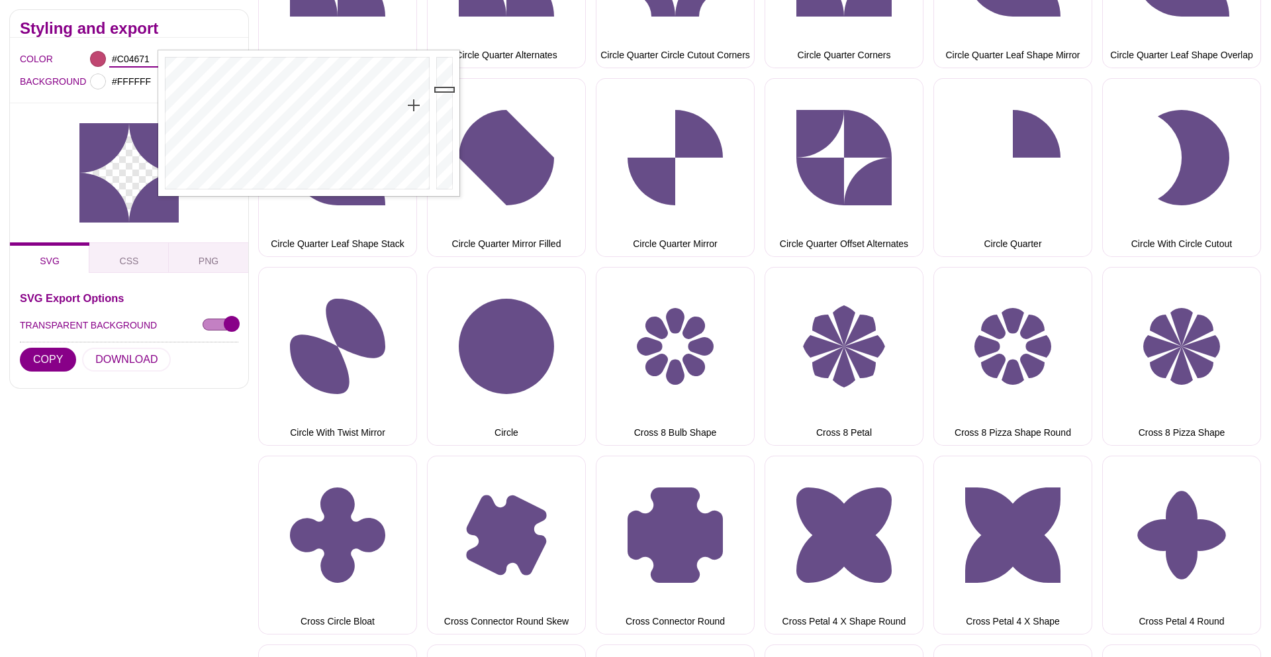
type input "#C04671"
click at [15, 114] on div at bounding box center [129, 172] width 238 height 139
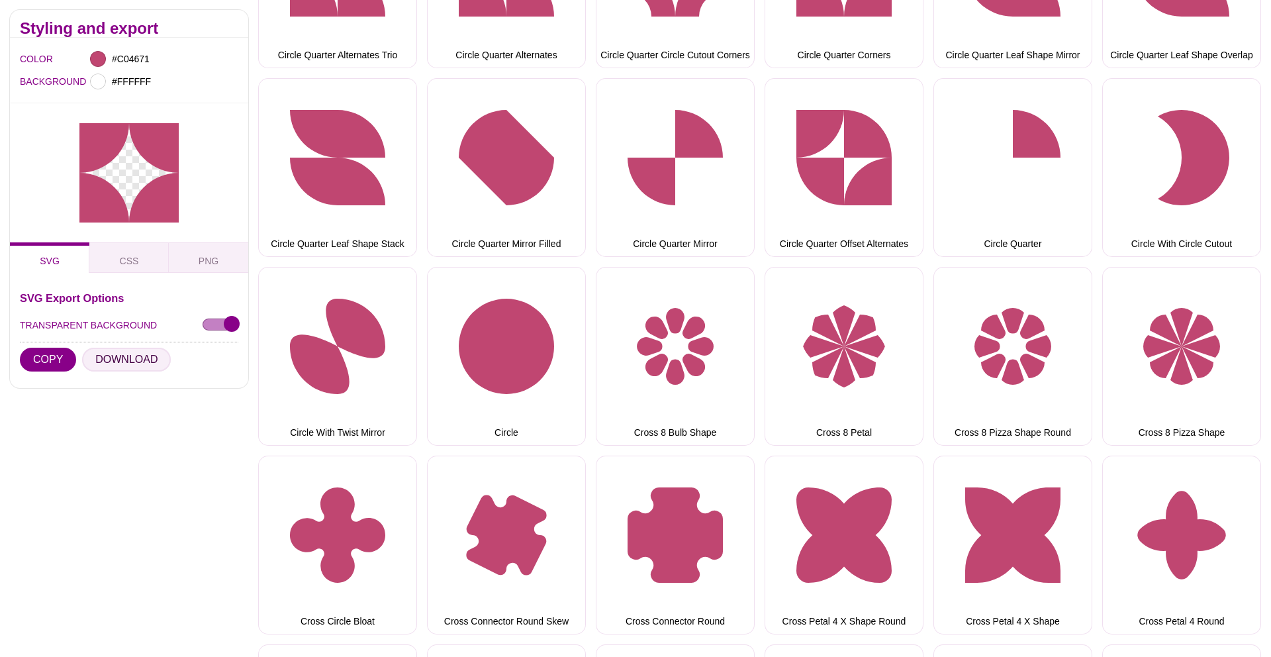
click at [120, 361] on button "DOWNLOAD" at bounding box center [126, 360] width 89 height 24
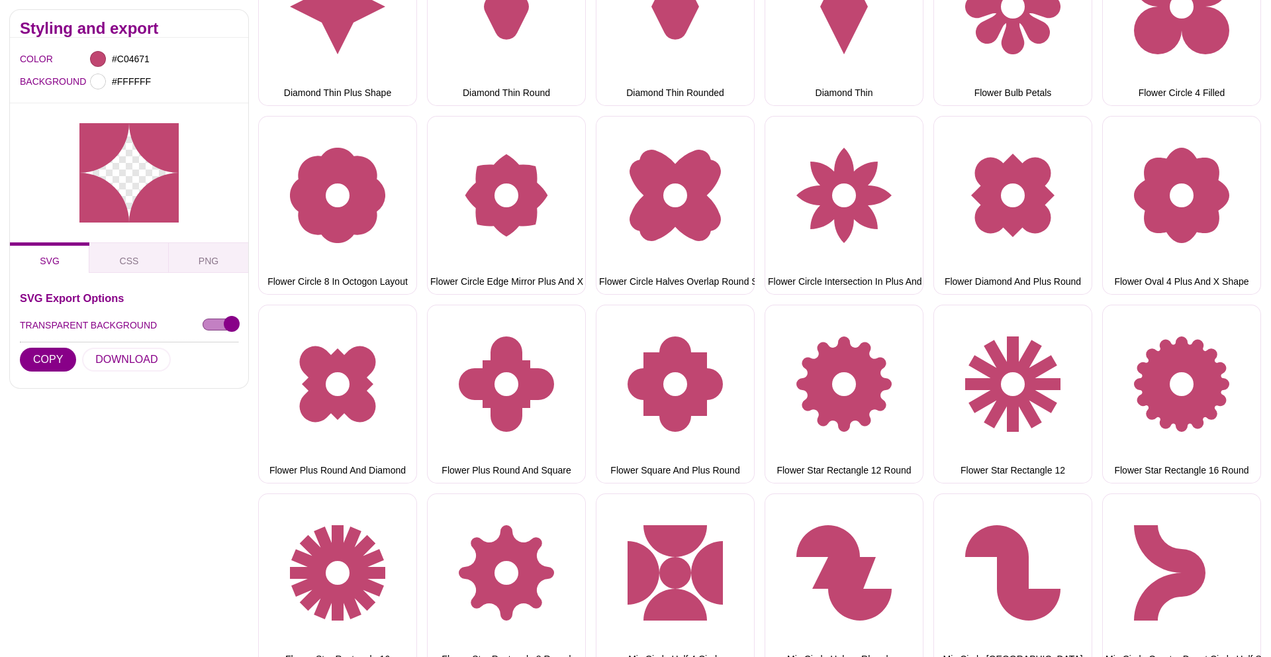
scroll to position [3823, 0]
